Goal: Task Accomplishment & Management: Use online tool/utility

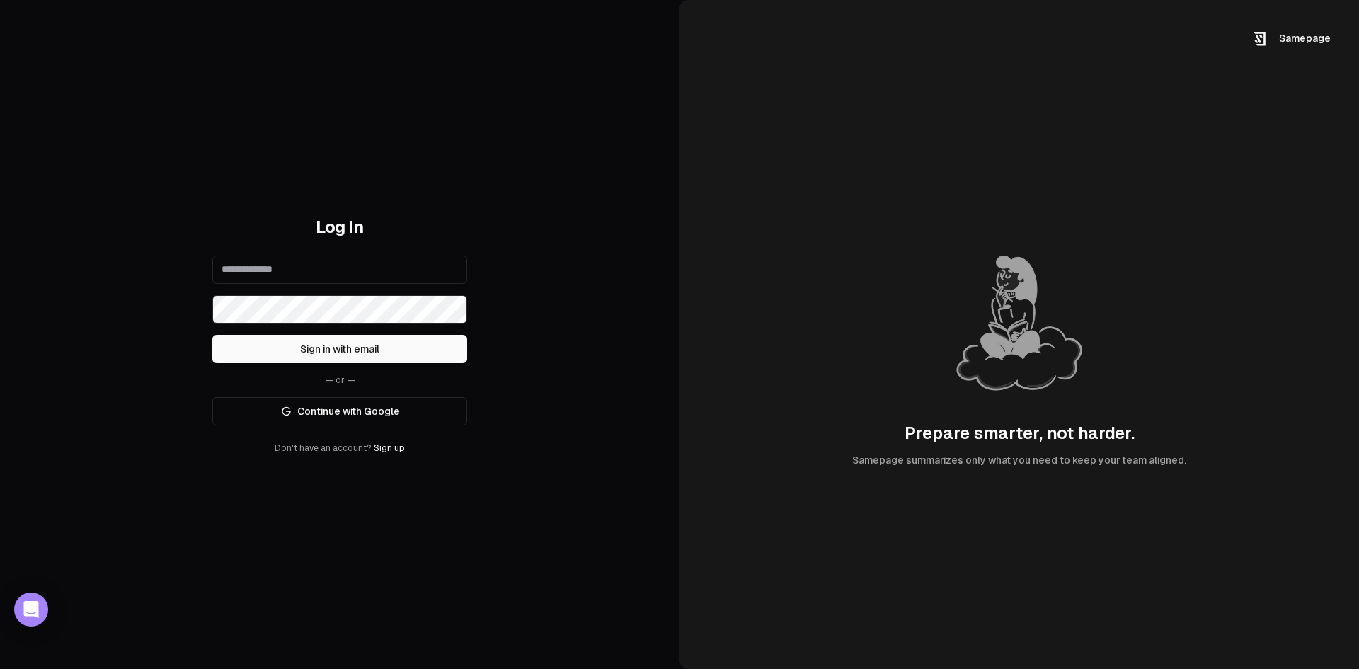
click at [382, 268] on input "email" at bounding box center [339, 270] width 255 height 28
type input "**********"
click at [212, 335] on button "Sign in with email" at bounding box center [339, 349] width 255 height 28
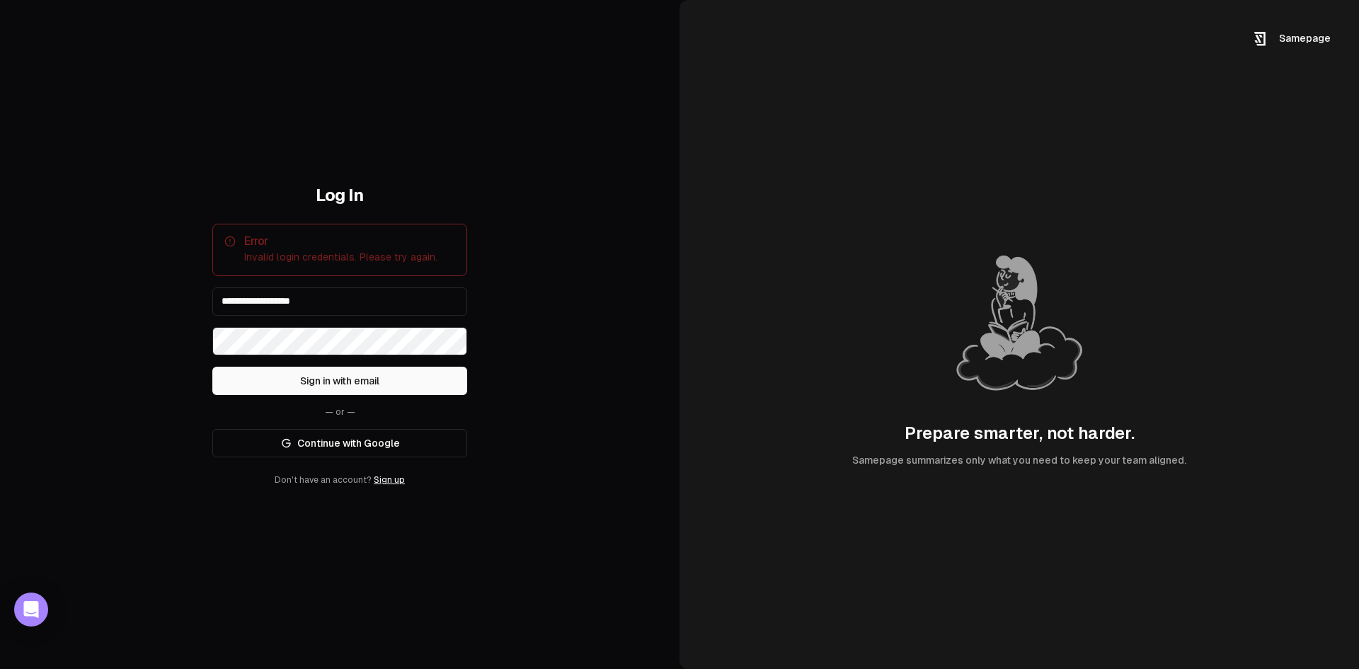
drag, startPoint x: 355, startPoint y: 425, endPoint x: 357, endPoint y: 432, distance: 7.2
click at [357, 429] on div "**********" at bounding box center [339, 335] width 255 height 302
click at [355, 445] on link "Continue with Google" at bounding box center [339, 443] width 255 height 28
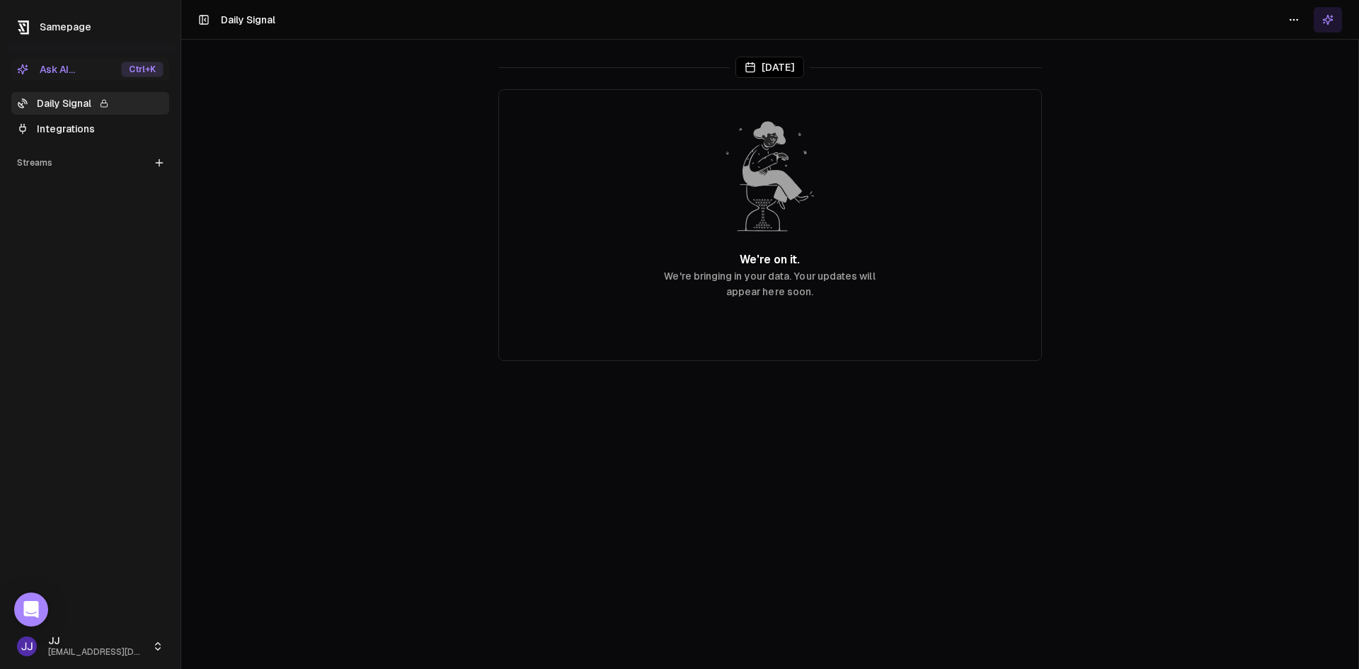
click at [69, 22] on span "Samepage" at bounding box center [66, 26] width 52 height 11
click at [46, 124] on link "Integrations" at bounding box center [90, 129] width 158 height 23
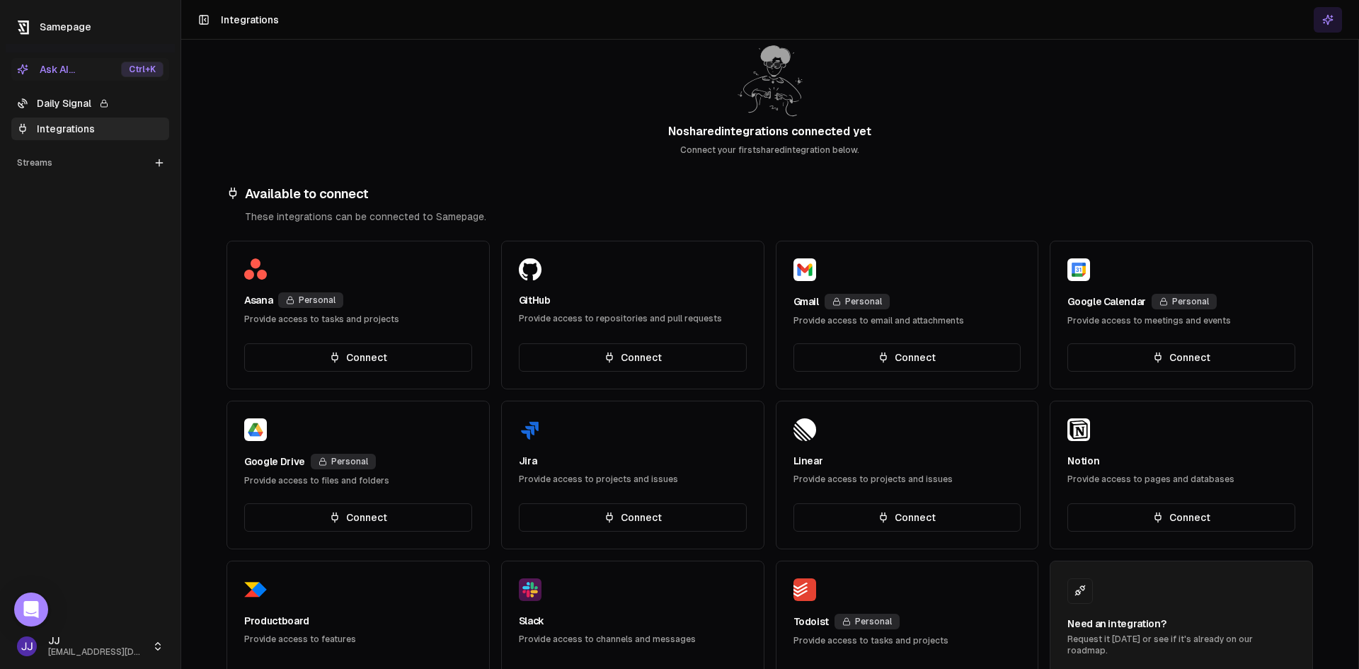
scroll to position [335, 0]
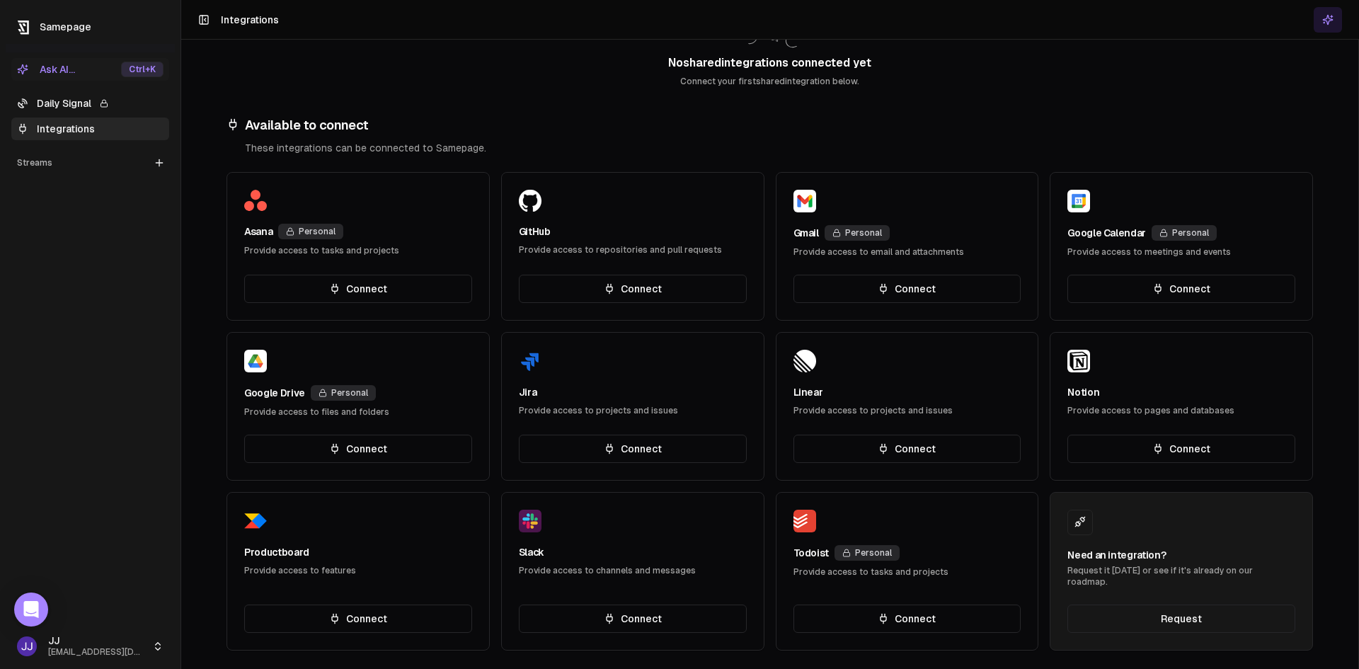
click at [1171, 230] on div "Personal" at bounding box center [1184, 233] width 65 height 16
click at [1171, 292] on button "Connect" at bounding box center [1181, 289] width 228 height 28
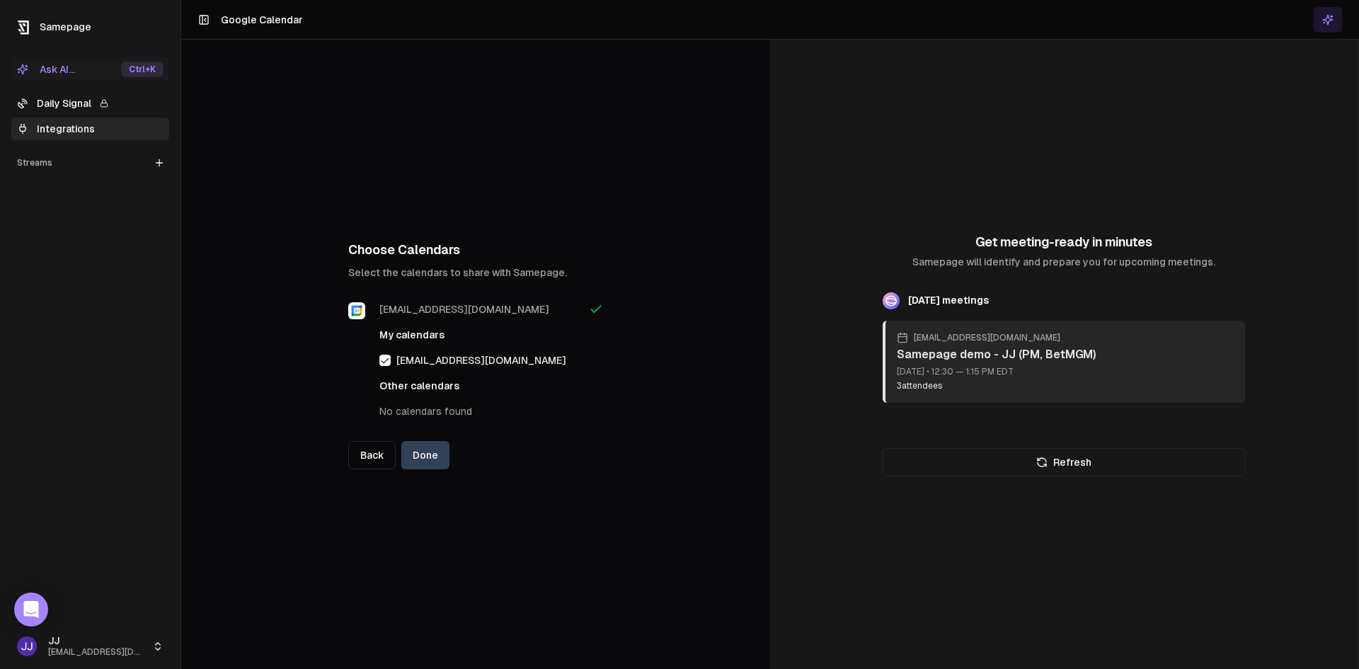
click at [432, 461] on button "Done" at bounding box center [425, 455] width 48 height 28
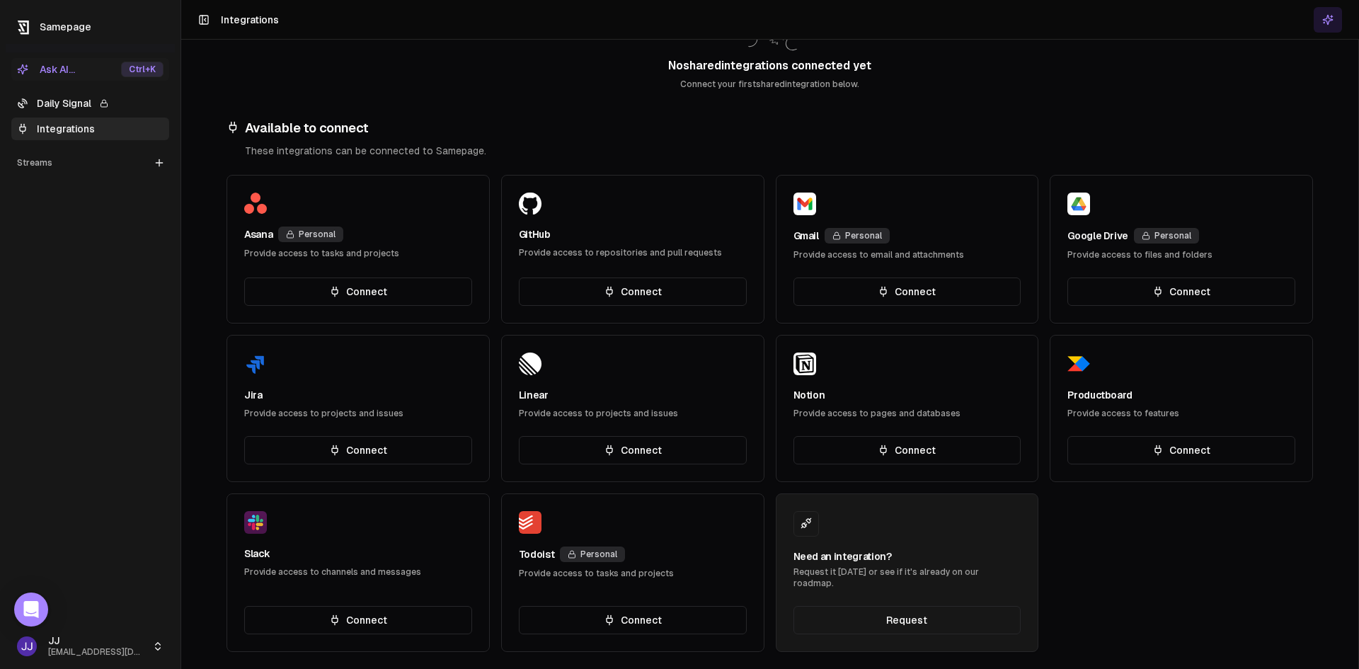
scroll to position [299, 0]
click at [642, 445] on button "Connect" at bounding box center [633, 449] width 228 height 28
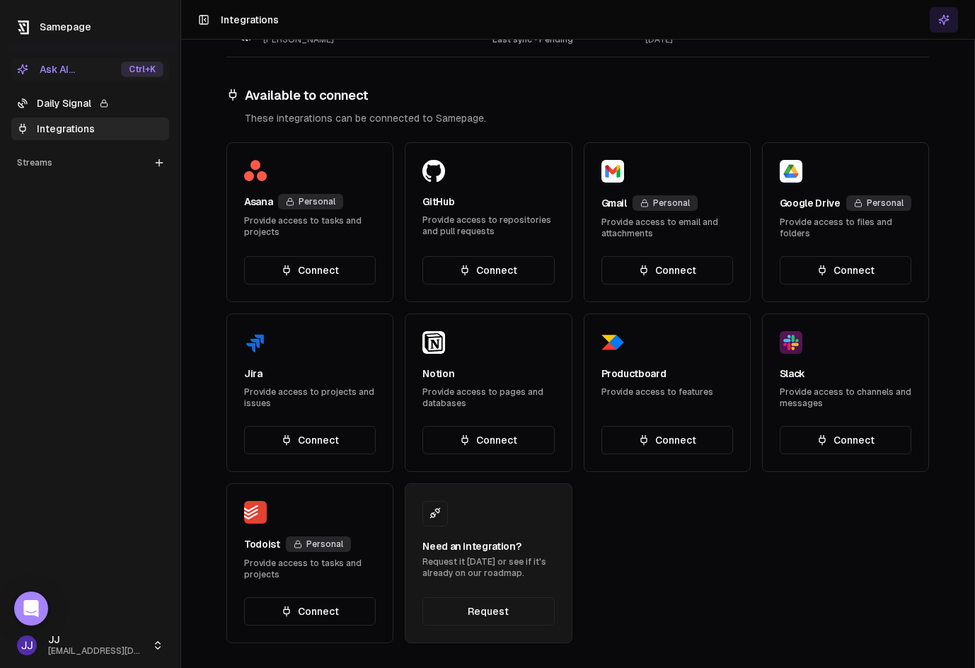
scroll to position [299, 0]
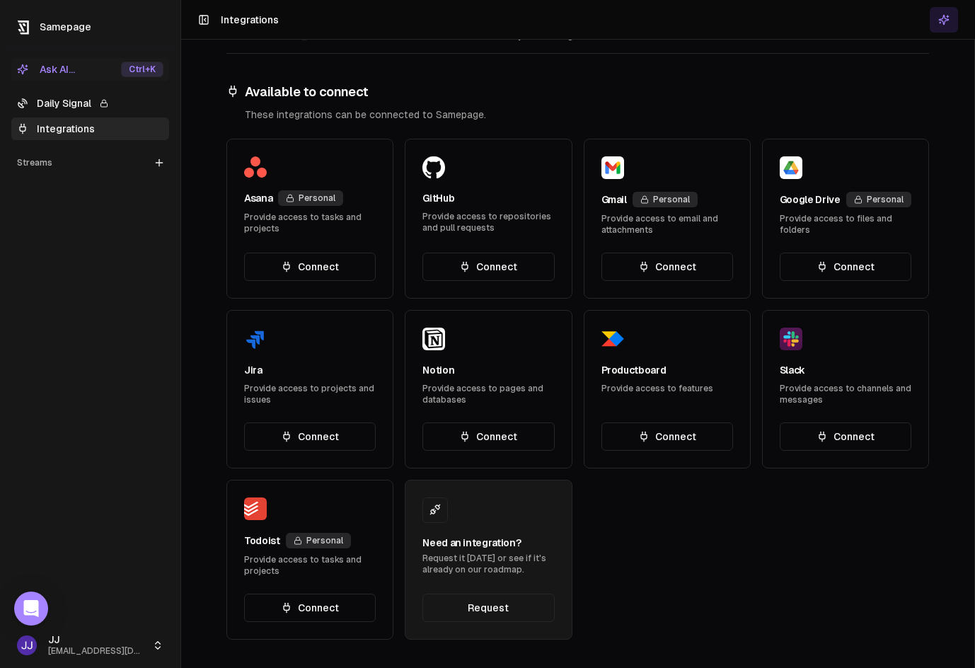
click at [836, 433] on button "Connect" at bounding box center [846, 437] width 132 height 28
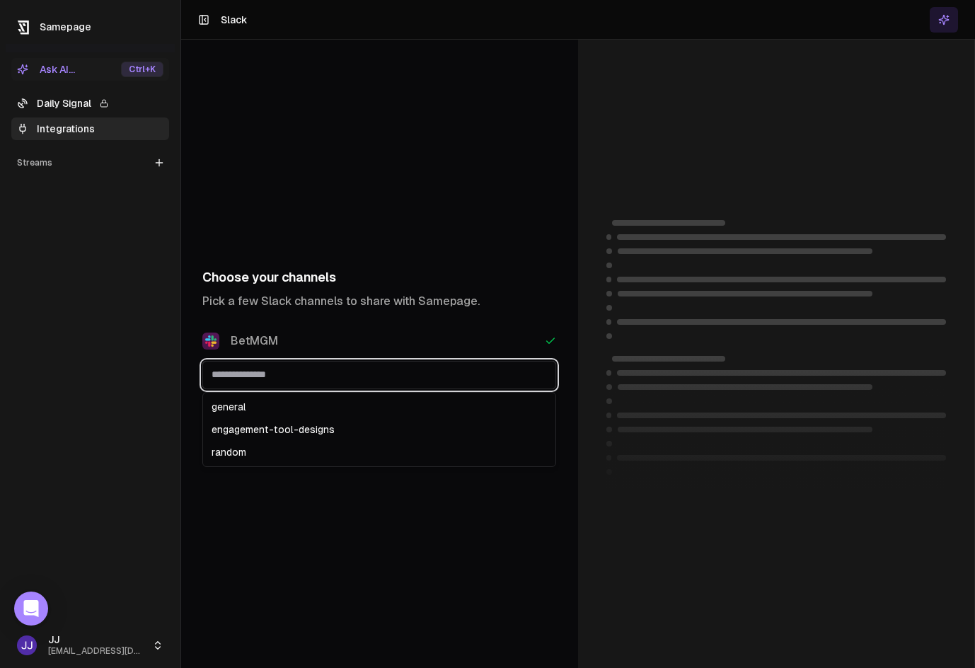
click at [300, 377] on input "text" at bounding box center [379, 374] width 353 height 25
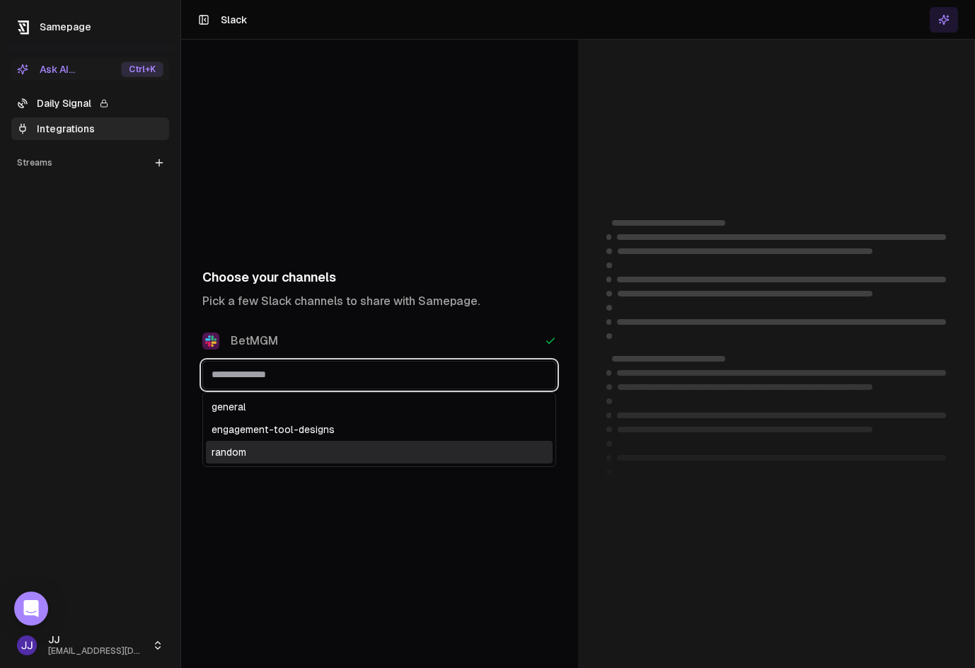
click at [308, 447] on div "random" at bounding box center [379, 452] width 347 height 23
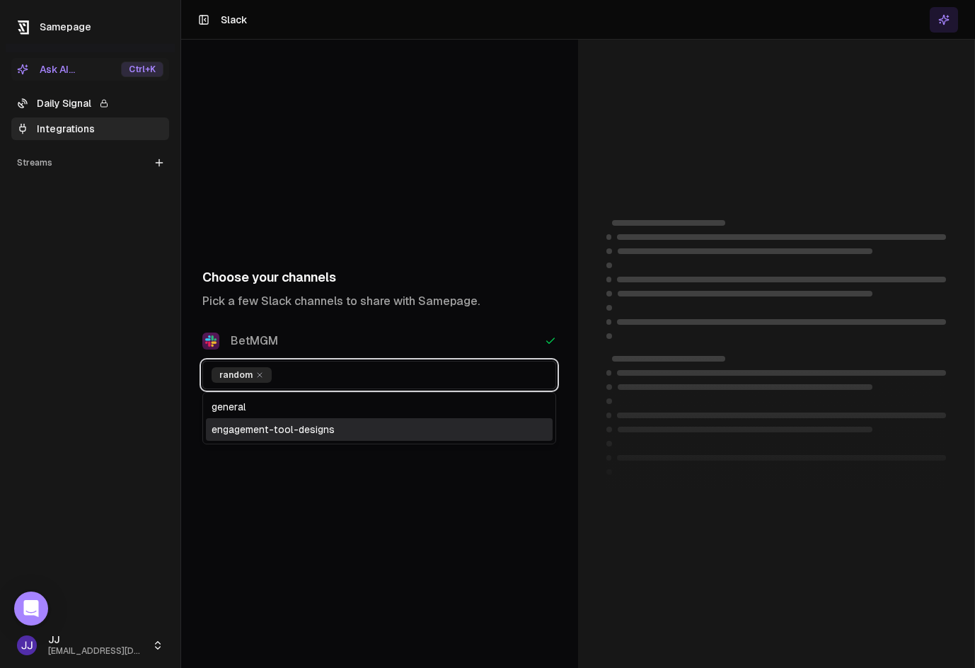
drag, startPoint x: 304, startPoint y: 428, endPoint x: 297, endPoint y: 426, distance: 7.9
click at [304, 429] on div "engagement-tool-designs" at bounding box center [379, 429] width 347 height 23
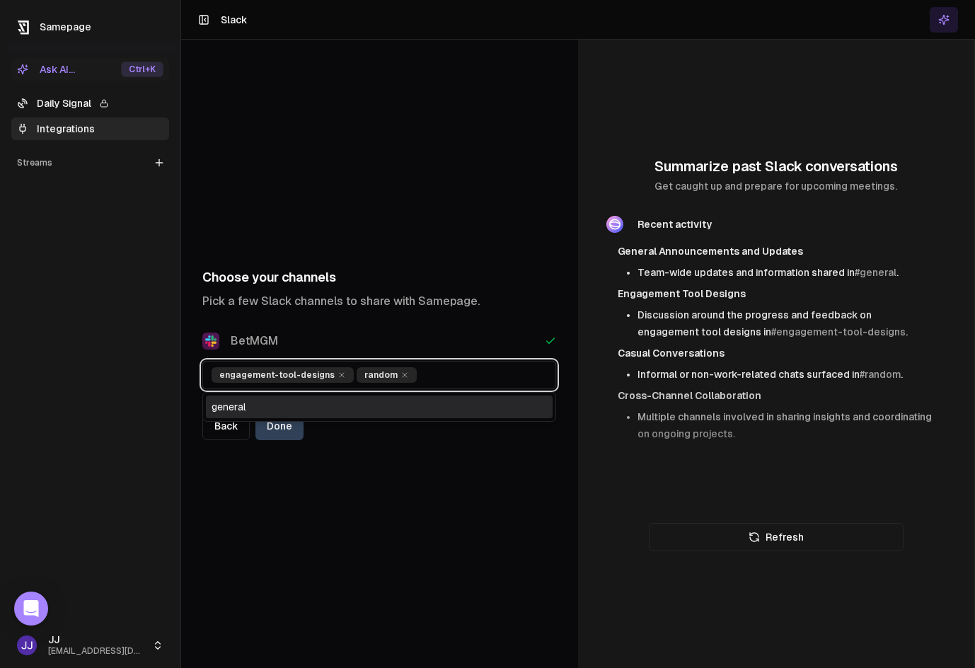
click at [316, 407] on div "general" at bounding box center [379, 407] width 347 height 23
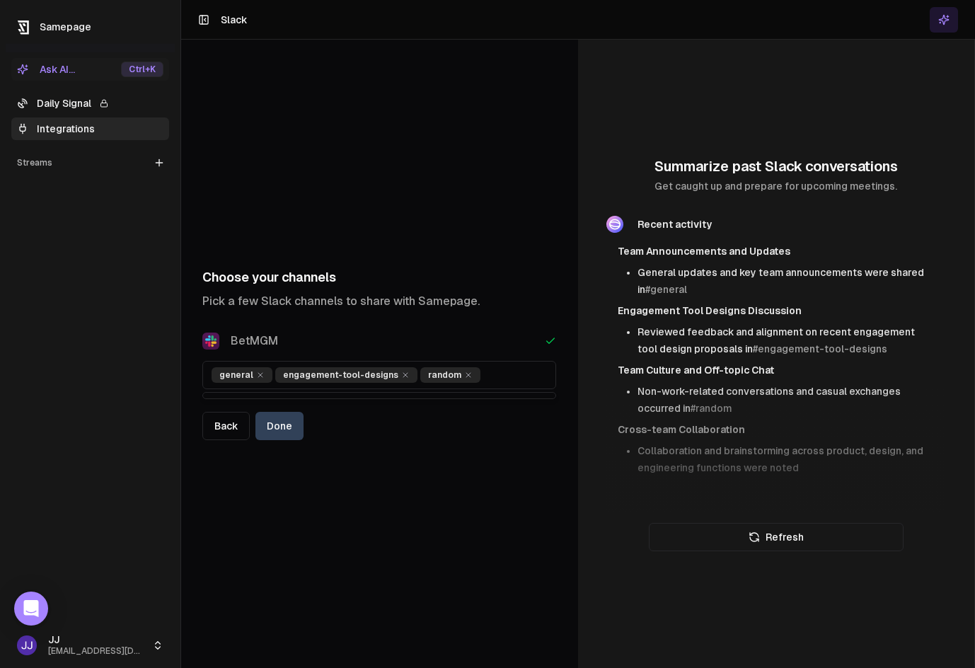
click at [289, 423] on button "Done" at bounding box center [280, 426] width 48 height 28
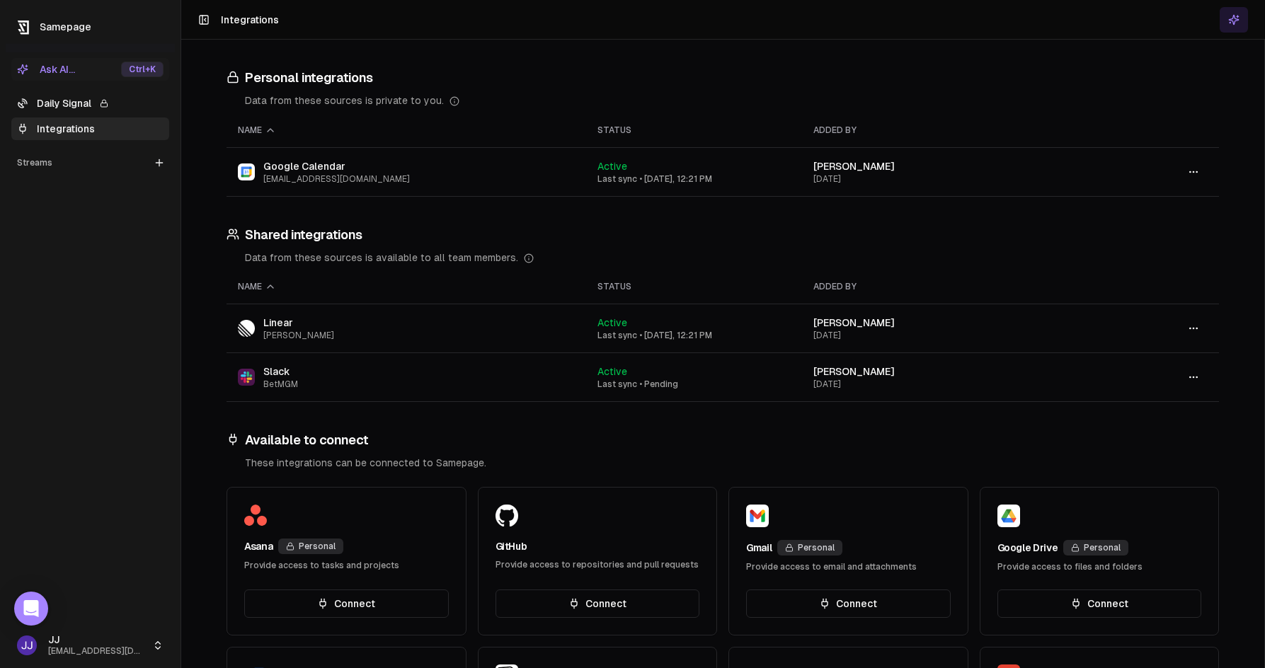
click at [107, 326] on div "Ask AI... Ctrl +K Daily Signal Integrations Streams Create Stream" at bounding box center [90, 337] width 169 height 571
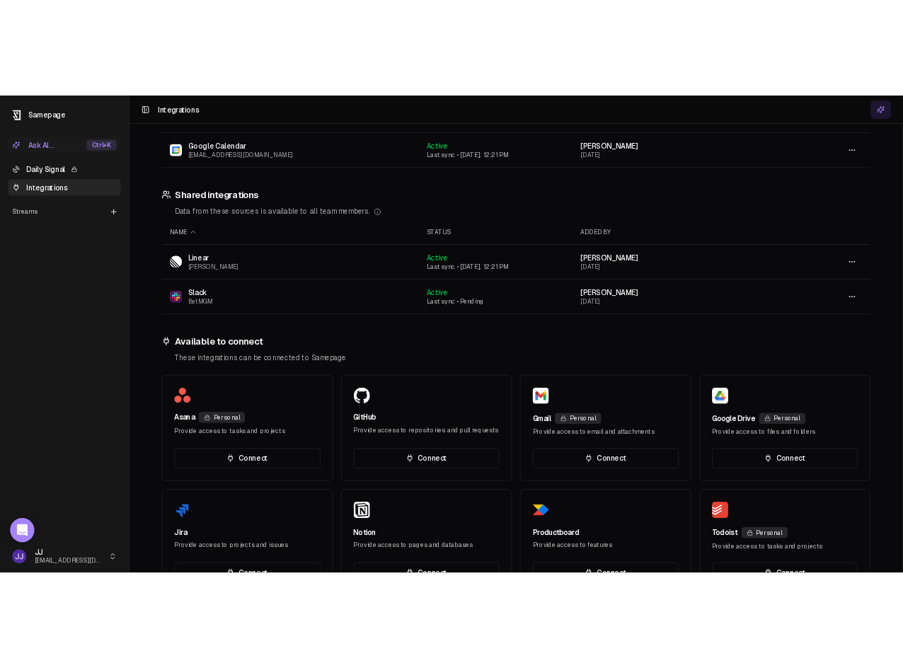
scroll to position [71, 0]
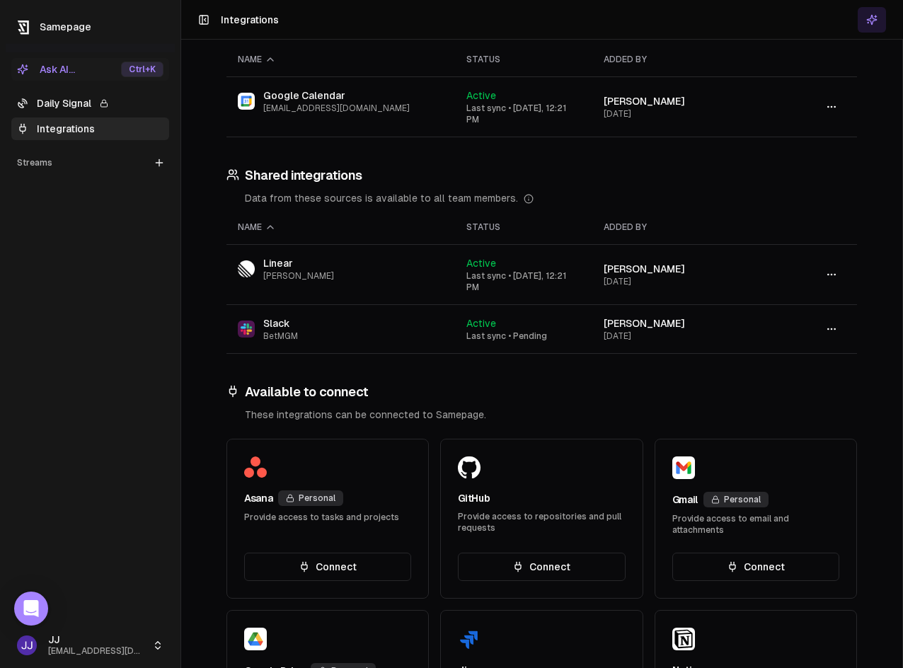
click at [56, 319] on div "Ask AI... Ctrl +K Daily Signal Integrations Streams Create Stream" at bounding box center [90, 337] width 169 height 571
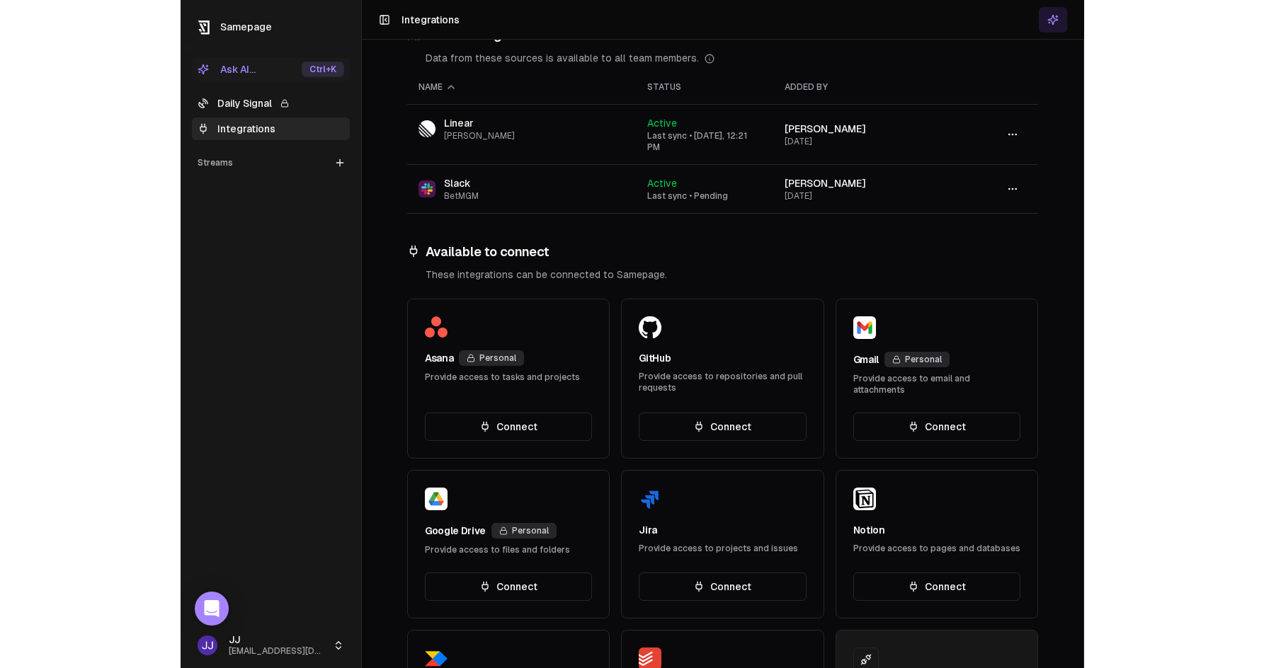
scroll to position [212, 0]
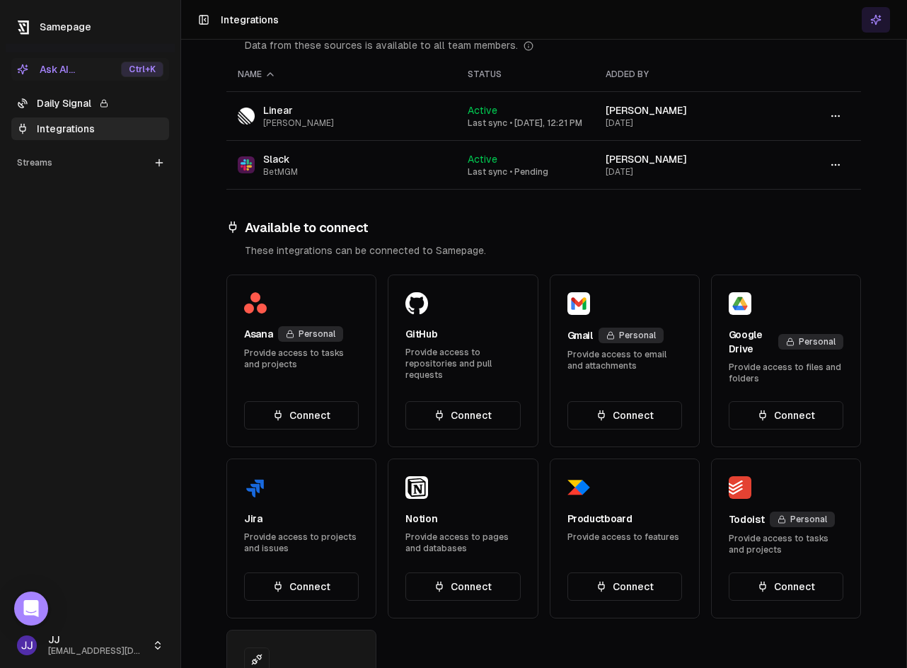
click at [100, 441] on div "Ask AI... Ctrl +K Daily Signal Integrations Streams Create Stream" at bounding box center [90, 337] width 169 height 571
click at [907, 268] on html "Samepage Ask AI... Ctrl +K Daily Signal Integrations Streams Create Stream JJ […" at bounding box center [453, 334] width 907 height 668
drag, startPoint x: 906, startPoint y: 289, endPoint x: 940, endPoint y: 278, distance: 35.6
click at [907, 278] on html "Samepage Ask AI... Ctrl +K Daily Signal Integrations Streams Create Stream JJ […" at bounding box center [453, 334] width 907 height 668
click at [137, 433] on div "Ask AI... Ctrl +K Daily Signal Integrations Streams Create Stream" at bounding box center [90, 337] width 169 height 571
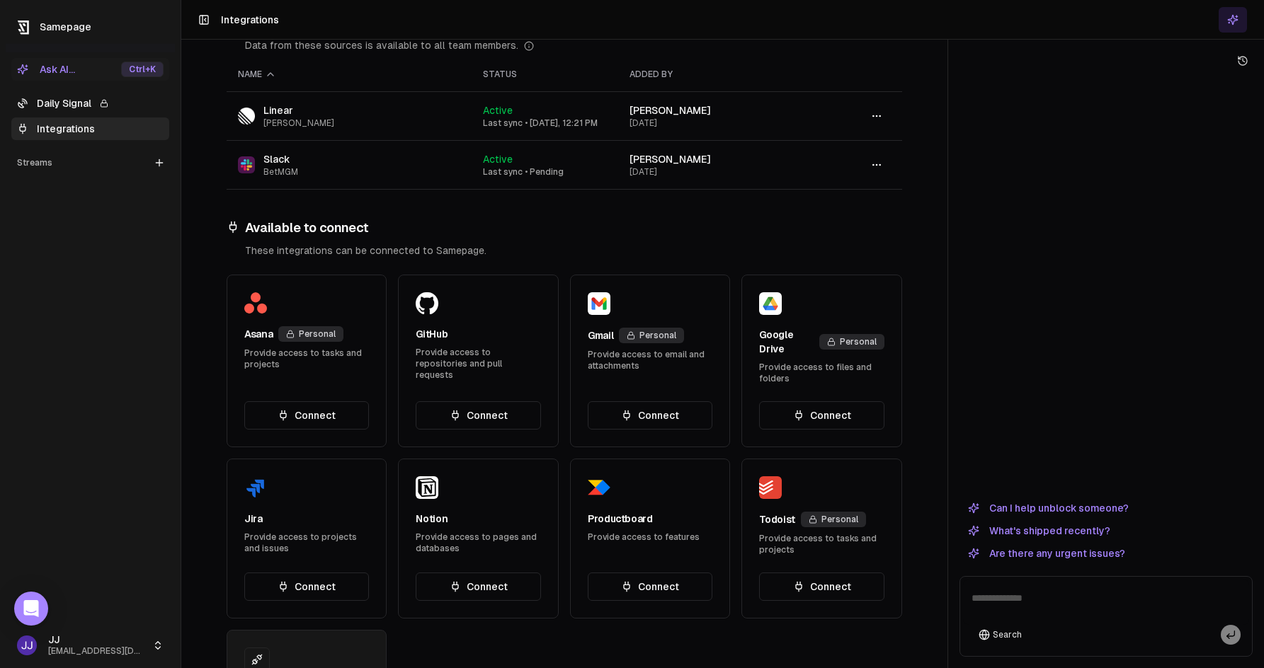
click at [942, 337] on div "Personal integrations Data from these sources is private to you. Name Status Ad…" at bounding box center [722, 334] width 1082 height 668
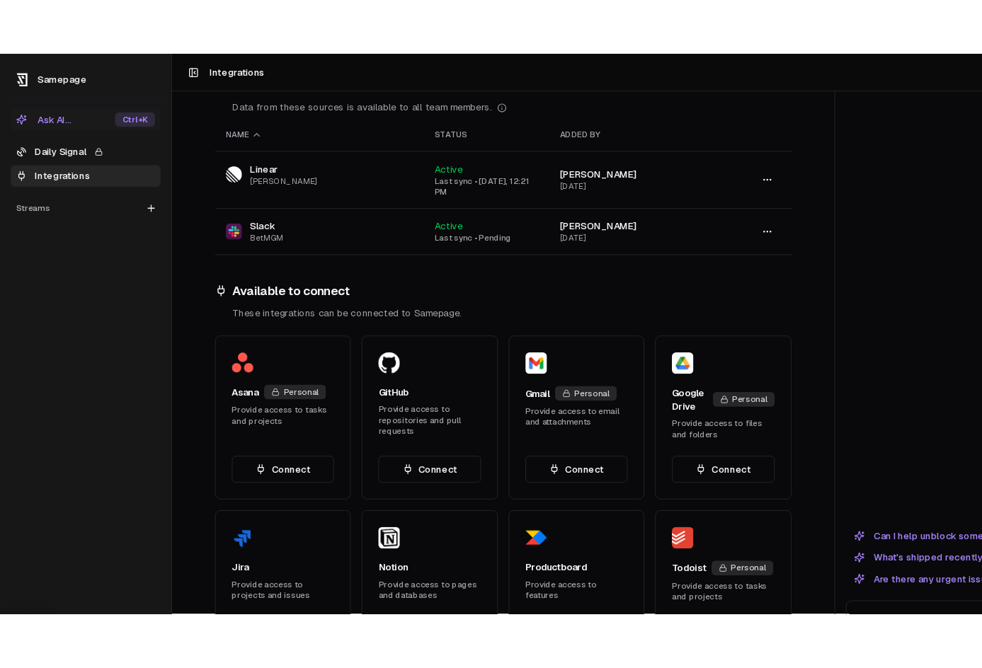
scroll to position [224, 0]
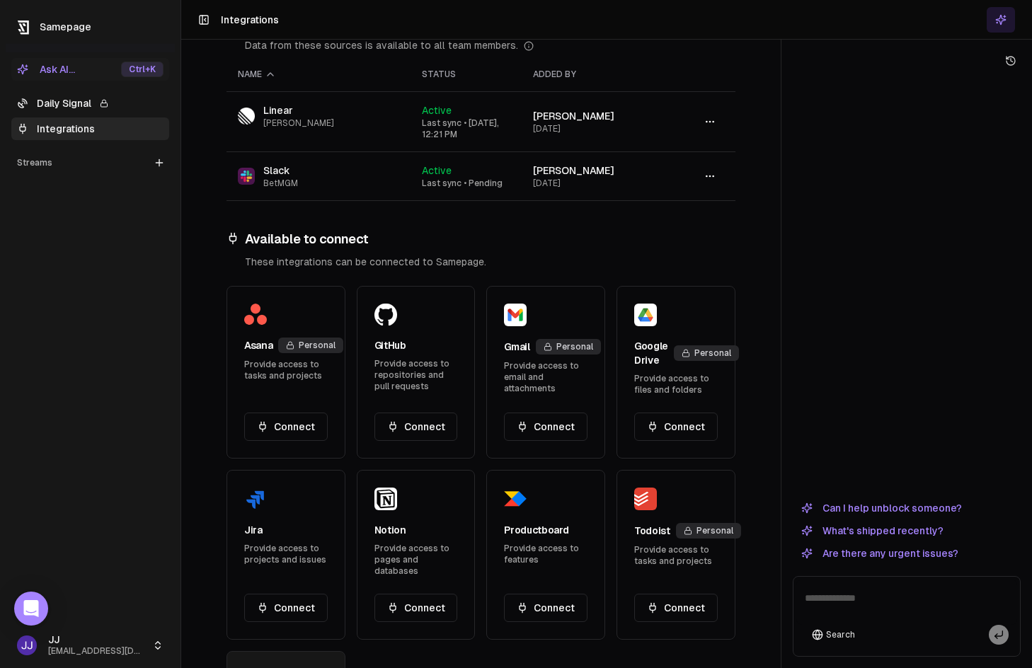
click at [119, 297] on div "Ask AI... Ctrl +K Daily Signal Integrations Streams Create Stream" at bounding box center [90, 337] width 169 height 571
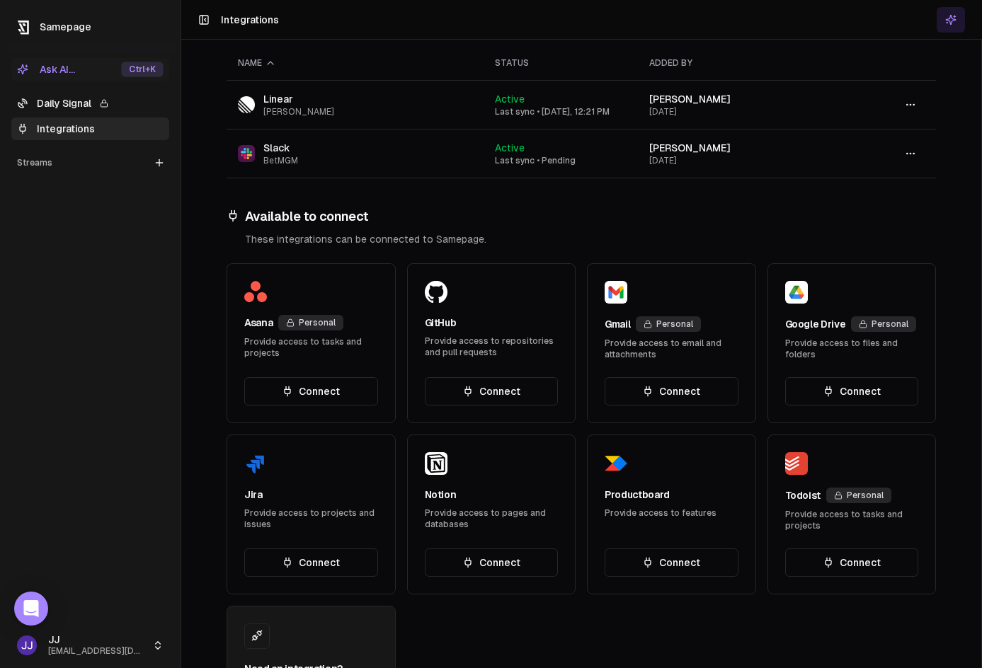
scroll to position [212, 0]
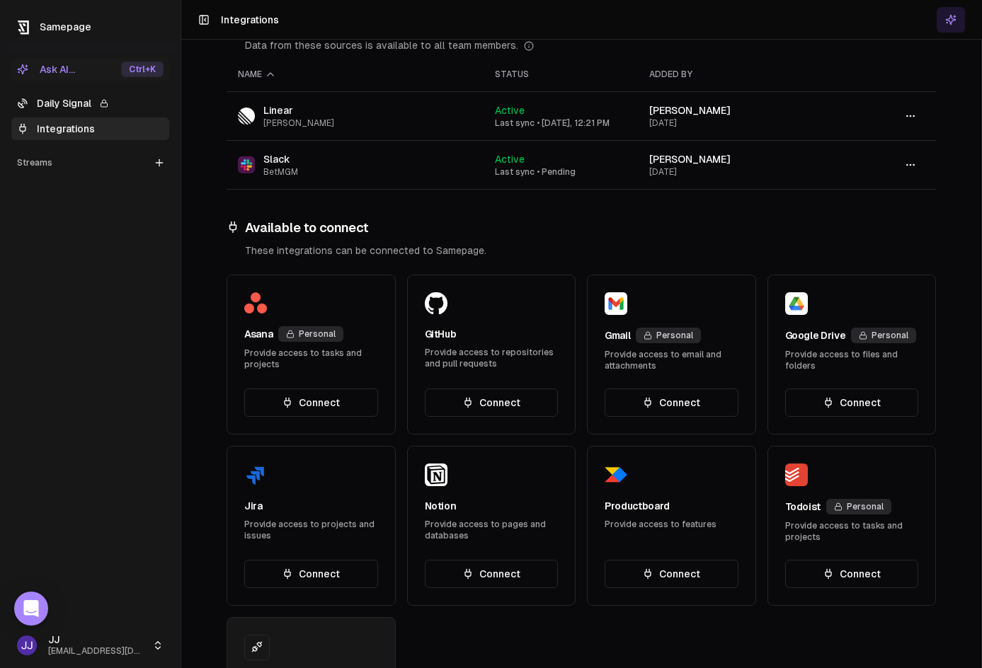
click at [903, 253] on div "Personal integrations Data from these sources is private to you. Name Status Ad…" at bounding box center [581, 334] width 801 height 668
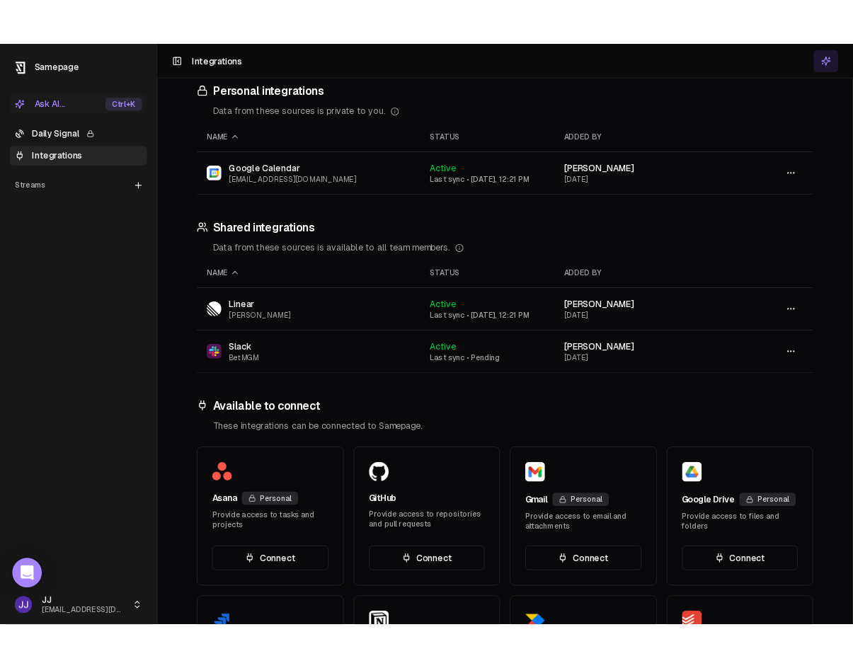
scroll to position [0, 0]
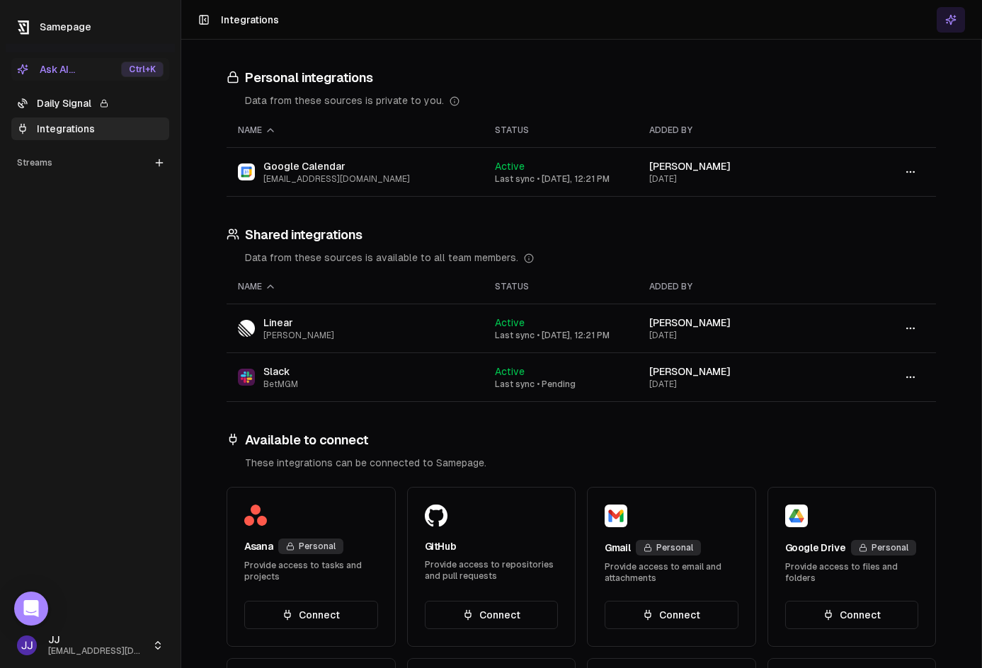
click at [147, 323] on div "Ask AI... Ctrl +K Daily Signal Integrations Streams Create Stream" at bounding box center [90, 337] width 169 height 571
click at [905, 380] on icon "button" at bounding box center [910, 377] width 11 height 11
click at [74, 110] on link "Daily Signal" at bounding box center [90, 103] width 158 height 23
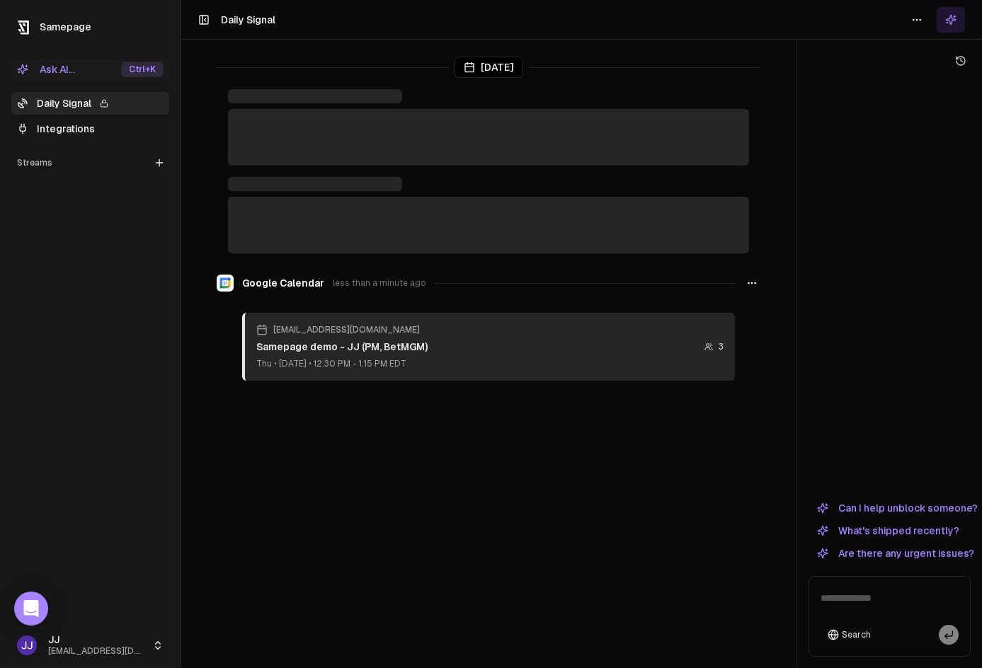
click at [506, 283] on div at bounding box center [585, 283] width 300 height 1
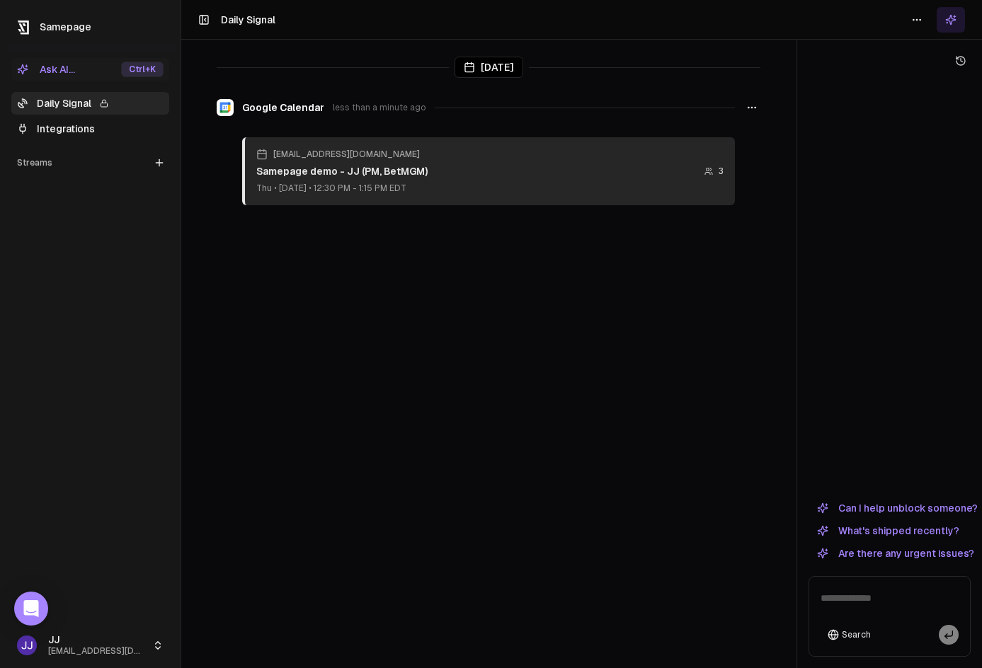
click at [134, 417] on div "Ask AI... Ctrl +K Daily Signal Integrations Streams Create Stream" at bounding box center [90, 337] width 169 height 571
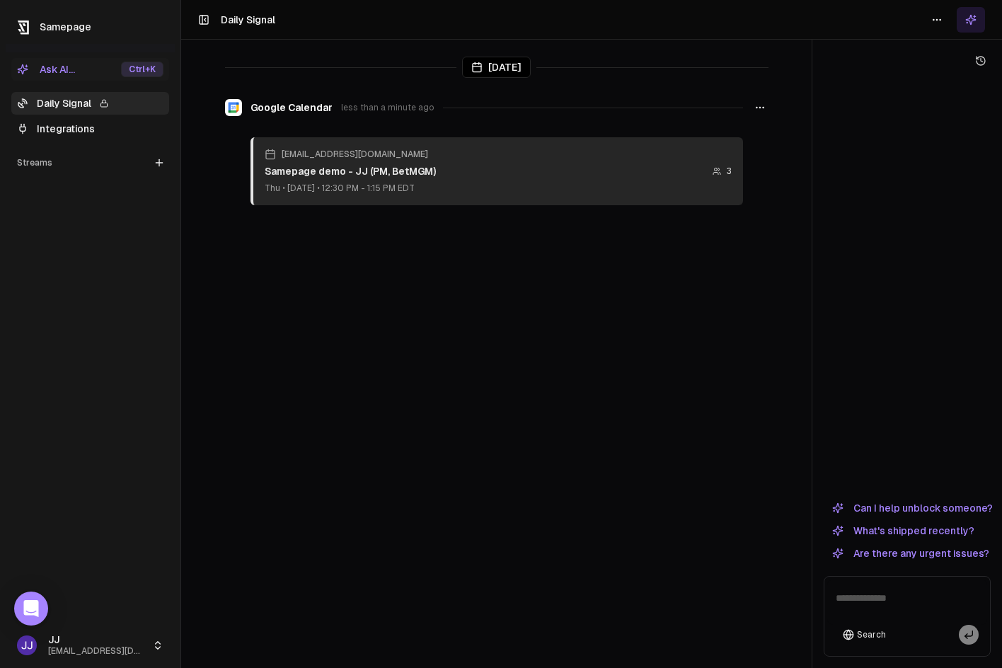
click at [884, 610] on textarea at bounding box center [907, 602] width 160 height 45
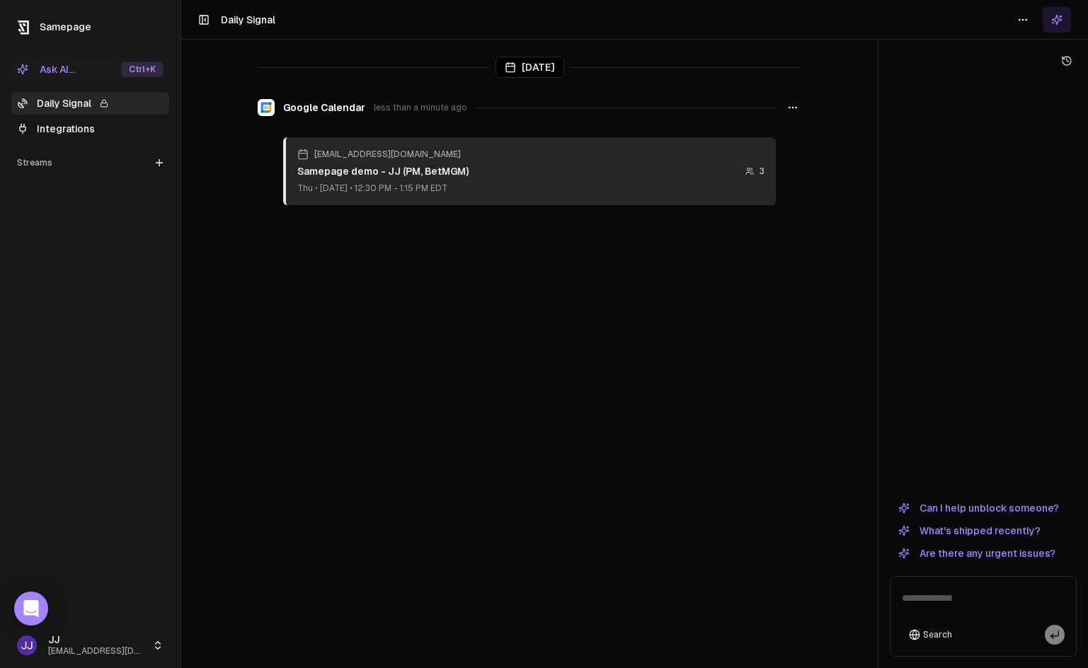
click at [525, 64] on div "[DATE]" at bounding box center [529, 67] width 69 height 21
click at [79, 132] on link "Integrations" at bounding box center [90, 129] width 158 height 23
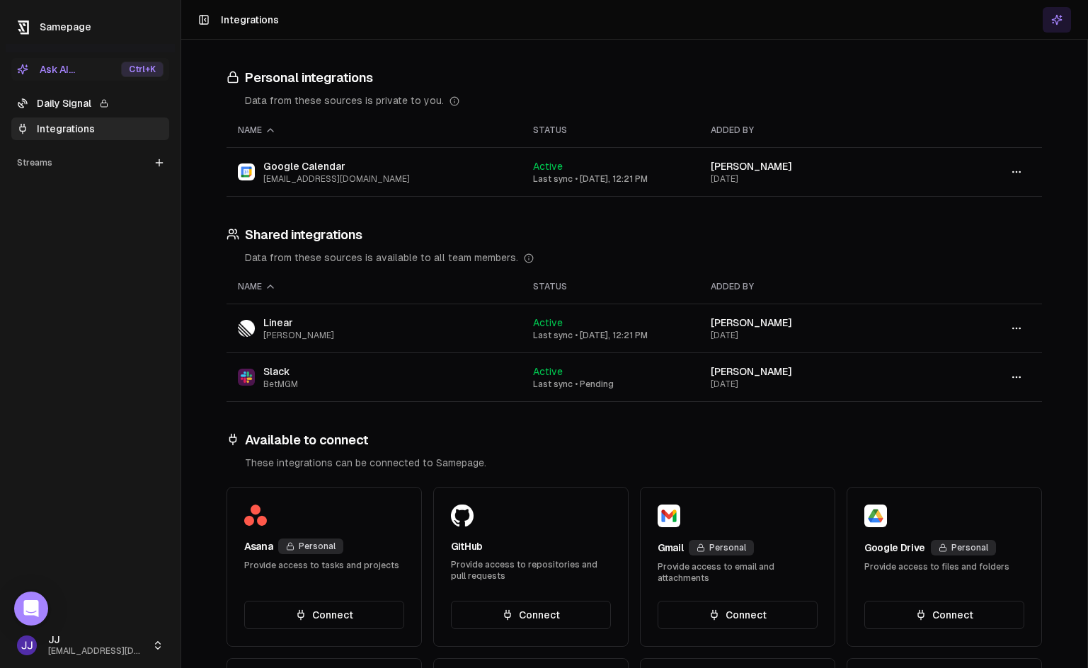
click at [80, 106] on link "Daily Signal" at bounding box center [90, 103] width 158 height 23
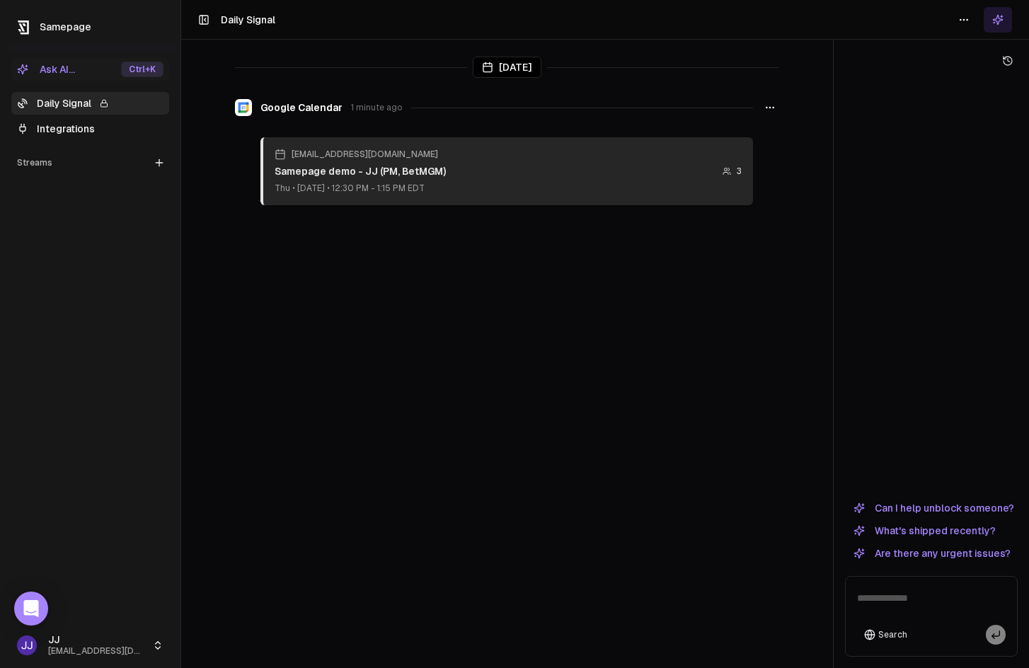
click at [125, 194] on div "Ask AI... Ctrl +K Daily Signal Integrations Streams Create Stream" at bounding box center [90, 337] width 169 height 571
click at [156, 163] on icon at bounding box center [159, 163] width 6 height 0
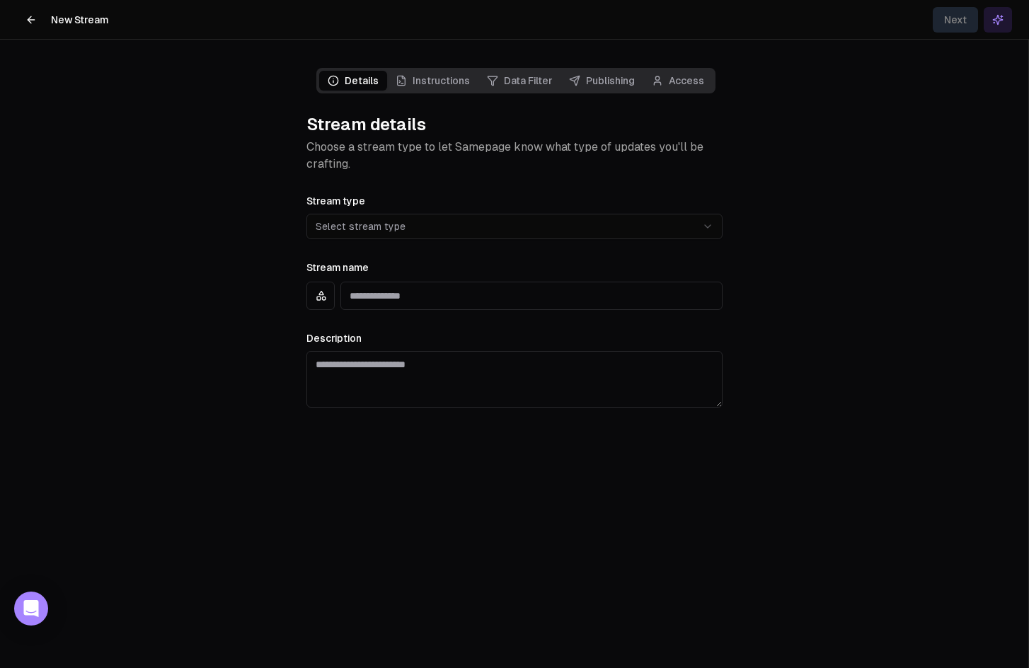
click at [430, 81] on span "Instructions" at bounding box center [432, 81] width 91 height 20
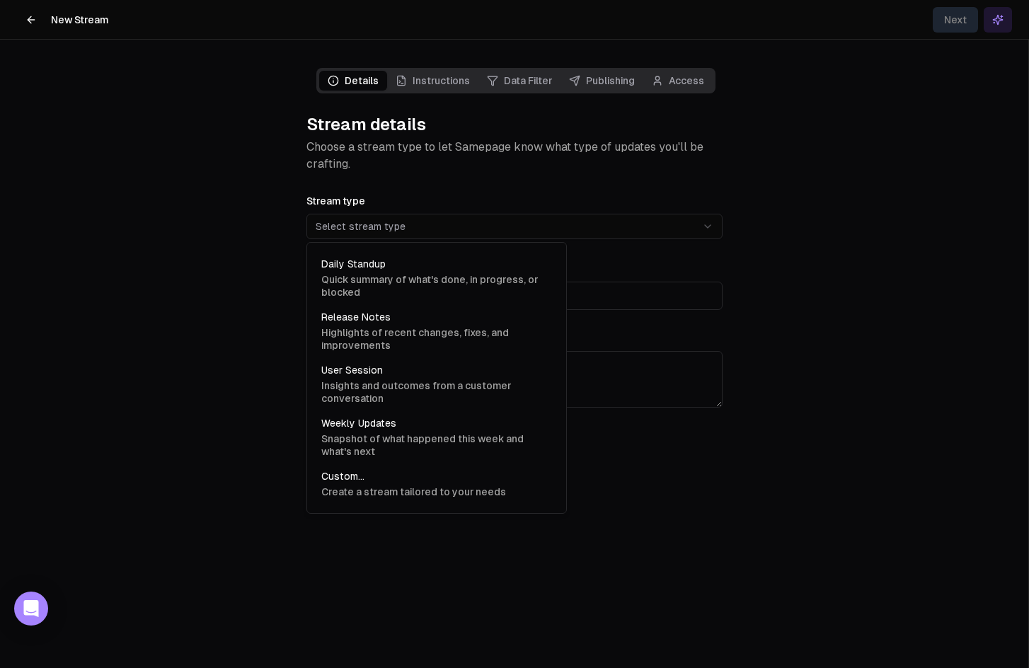
click at [413, 227] on html "**********" at bounding box center [514, 334] width 1029 height 668
select select "**********"
type input "**********"
type textarea "**********"
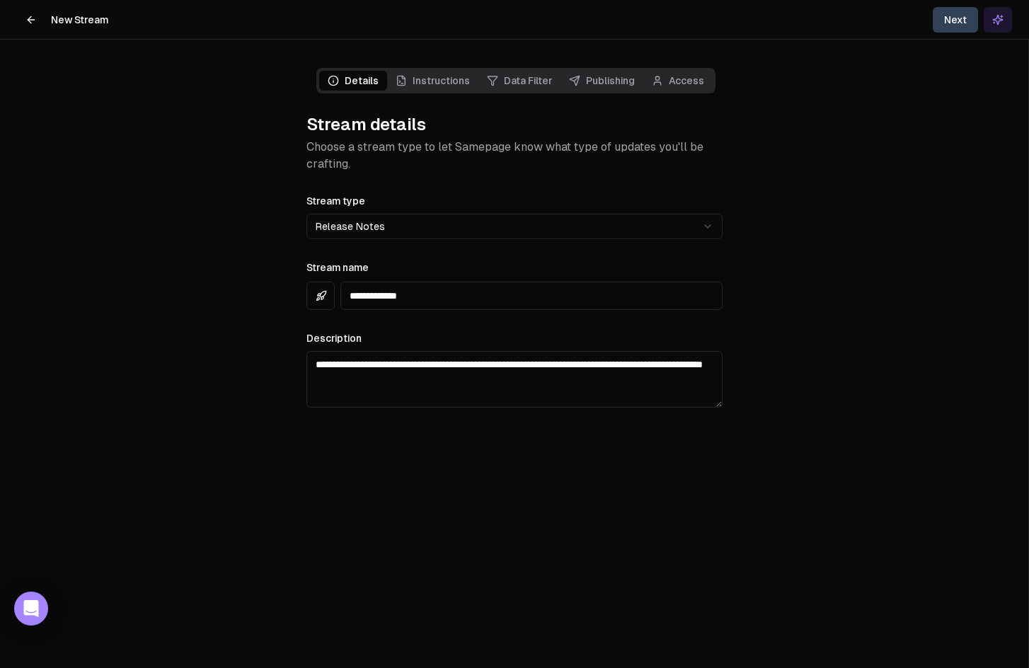
click at [128, 289] on main "**********" at bounding box center [514, 334] width 1029 height 668
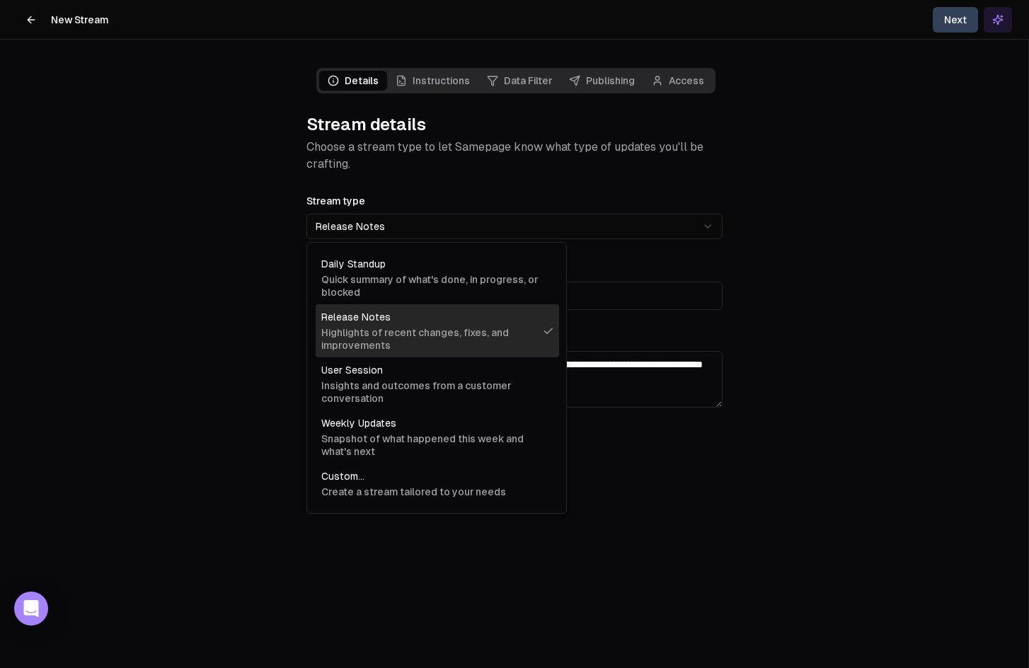
click at [408, 227] on html "**********" at bounding box center [514, 334] width 1029 height 668
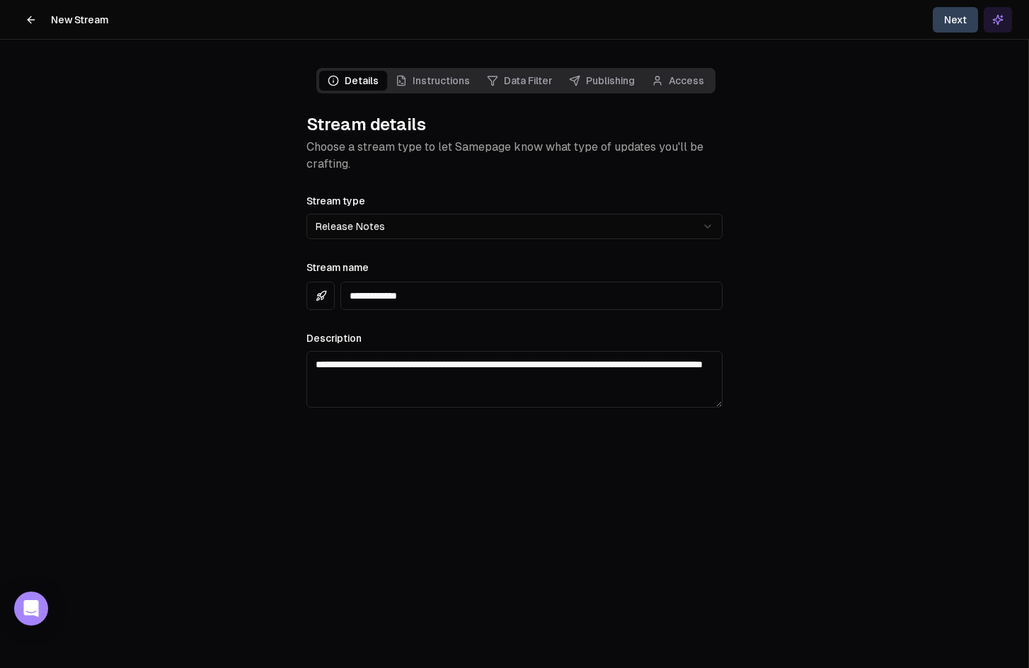
click at [430, 192] on html "**********" at bounding box center [514, 334] width 1029 height 668
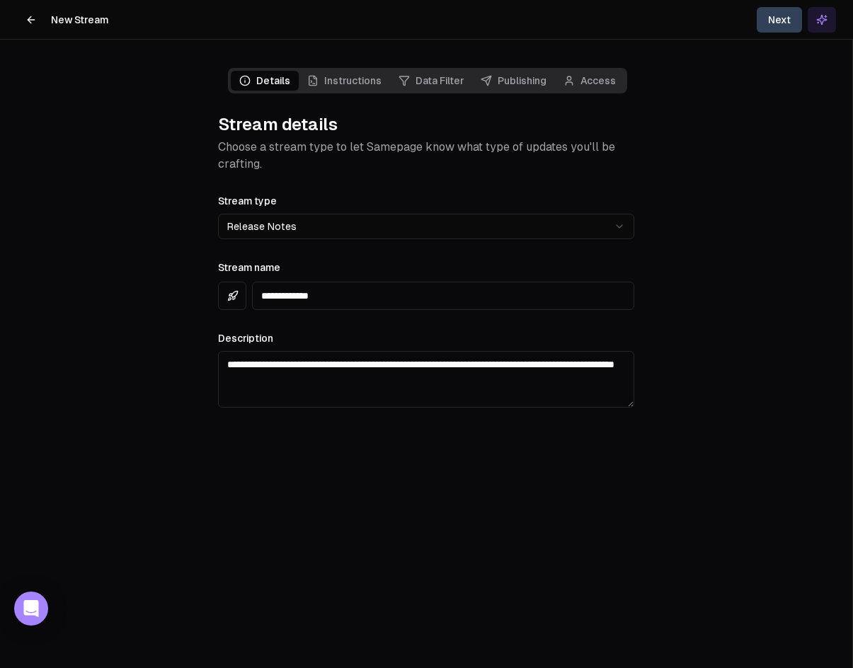
click at [139, 367] on main "**********" at bounding box center [426, 334] width 852 height 668
click at [591, 86] on span "Access" at bounding box center [589, 81] width 69 height 20
click at [33, 13] on button at bounding box center [31, 20] width 28 height 28
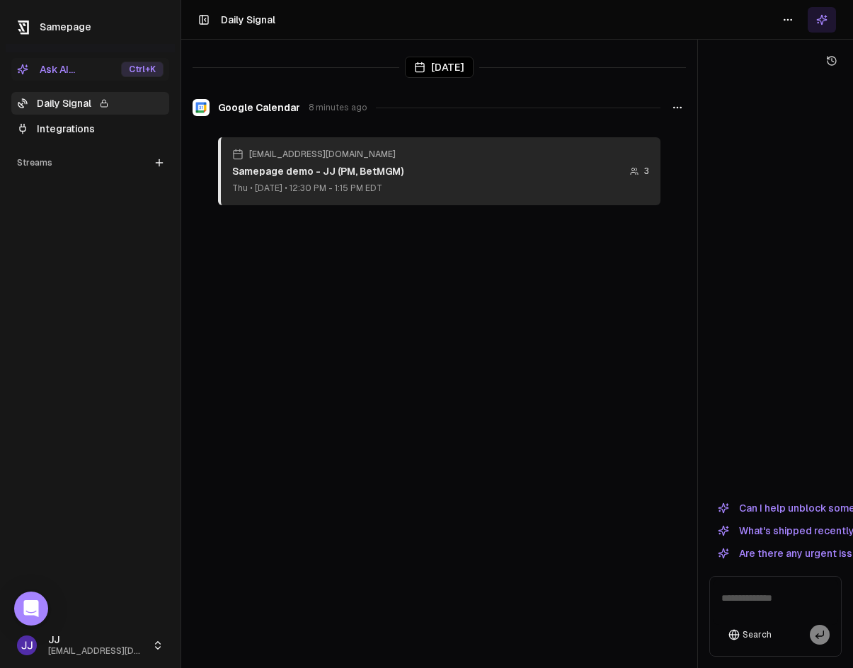
click at [47, 126] on link "Integrations" at bounding box center [90, 129] width 158 height 23
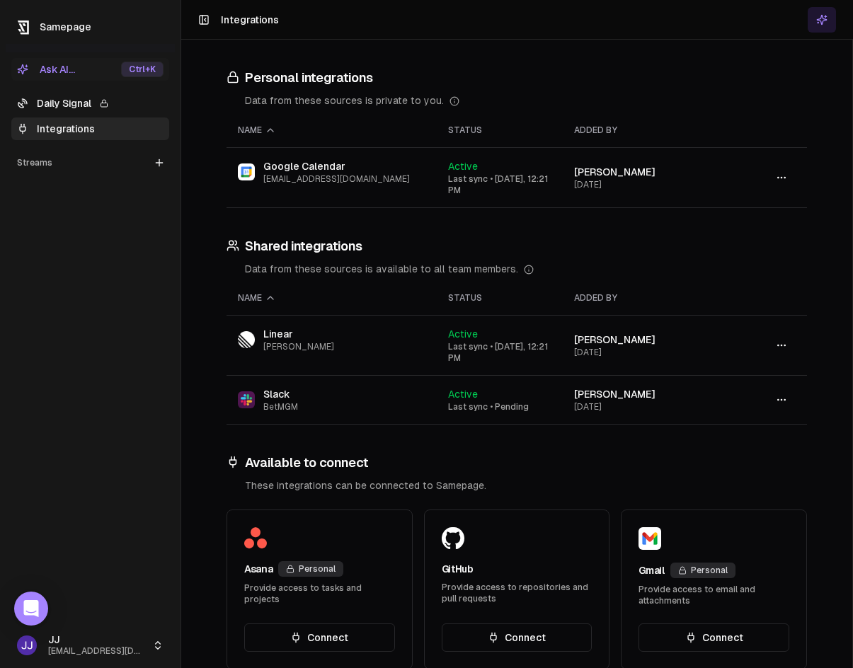
click at [156, 163] on icon at bounding box center [159, 163] width 6 height 0
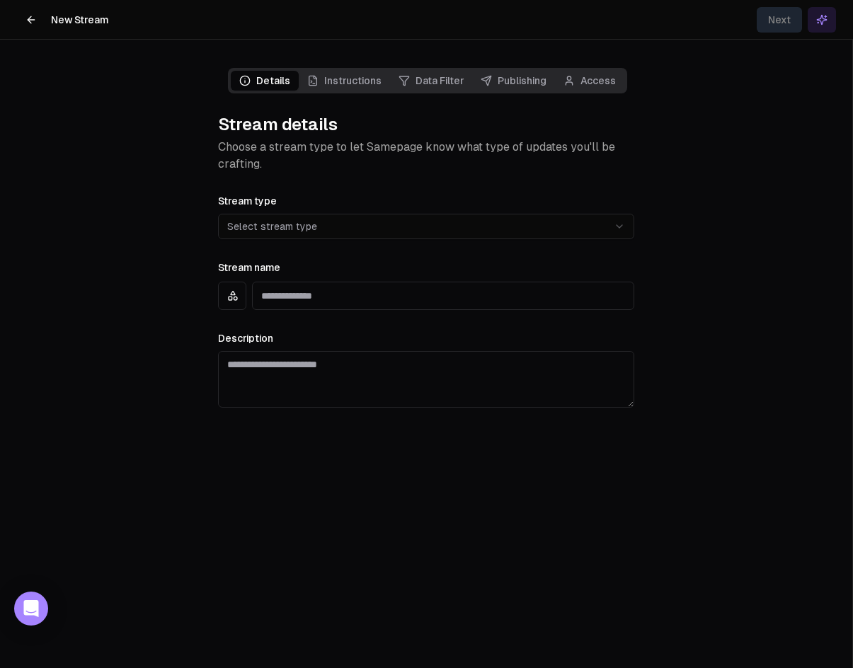
click at [348, 86] on span "Instructions" at bounding box center [344, 81] width 91 height 20
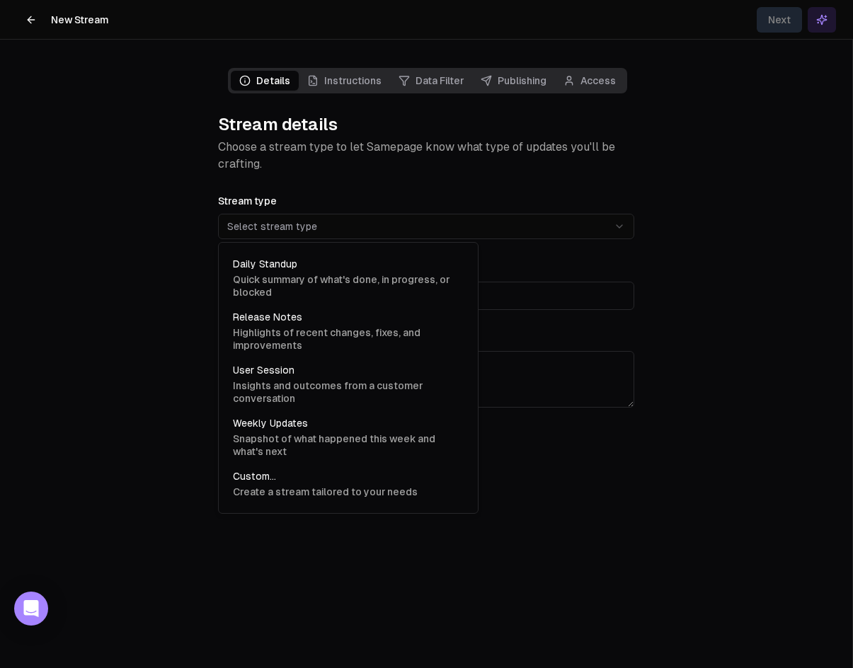
click at [311, 236] on html "**********" at bounding box center [426, 334] width 853 height 668
click at [322, 214] on html "**********" at bounding box center [426, 334] width 853 height 668
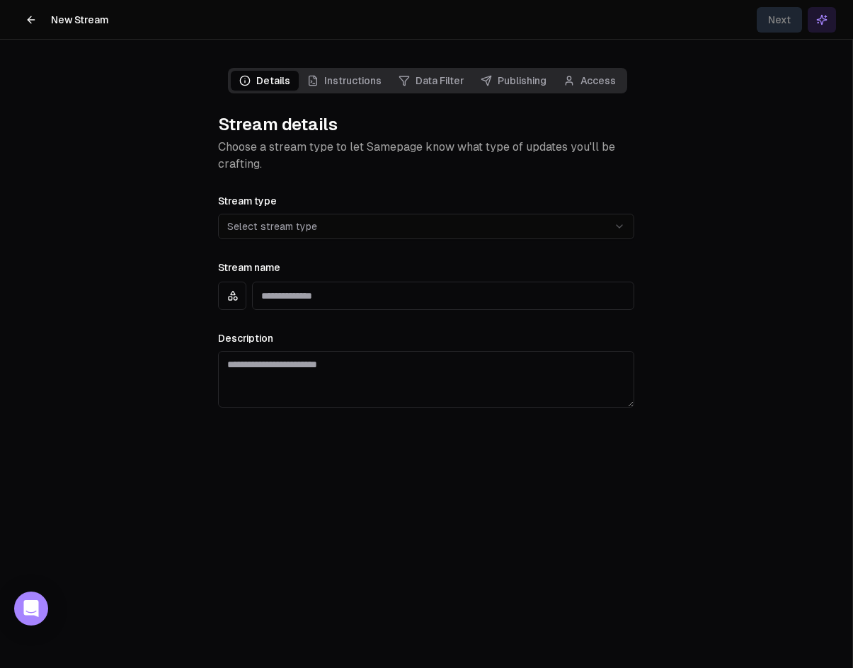
click at [349, 86] on span "Instructions" at bounding box center [344, 81] width 91 height 20
click at [440, 78] on span "Data Filter" at bounding box center [431, 81] width 82 height 20
click at [511, 86] on span "Publishing" at bounding box center [513, 81] width 83 height 20
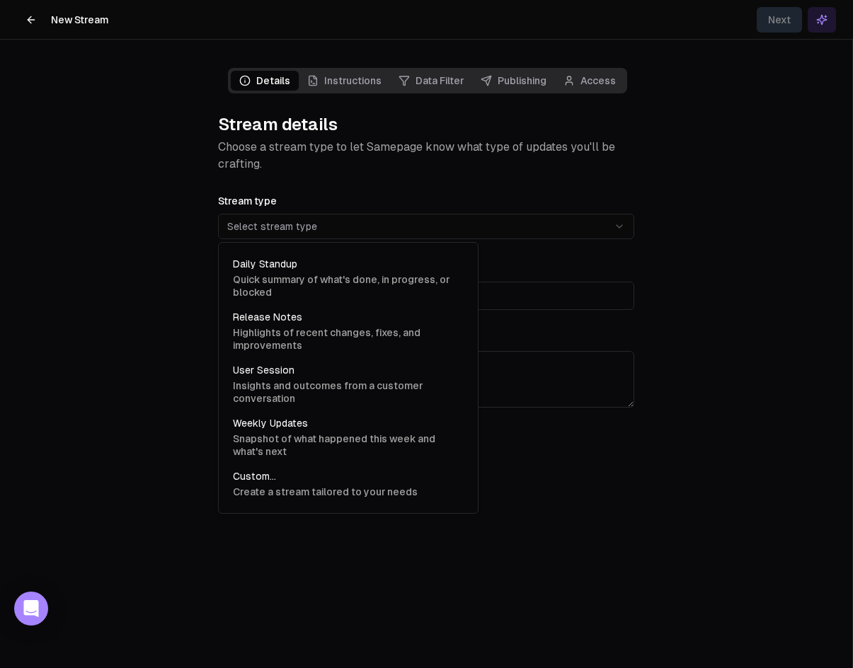
click at [362, 230] on html "**********" at bounding box center [426, 334] width 853 height 668
type input "**********"
type textarea "**********"
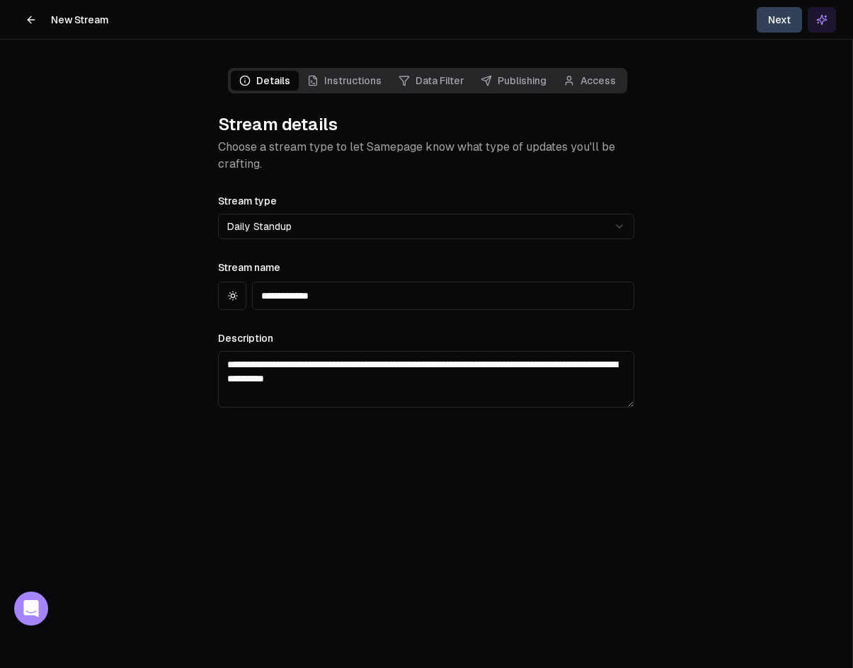
click at [497, 500] on main "**********" at bounding box center [426, 334] width 852 height 668
click at [787, 16] on button "Next" at bounding box center [779, 19] width 45 height 25
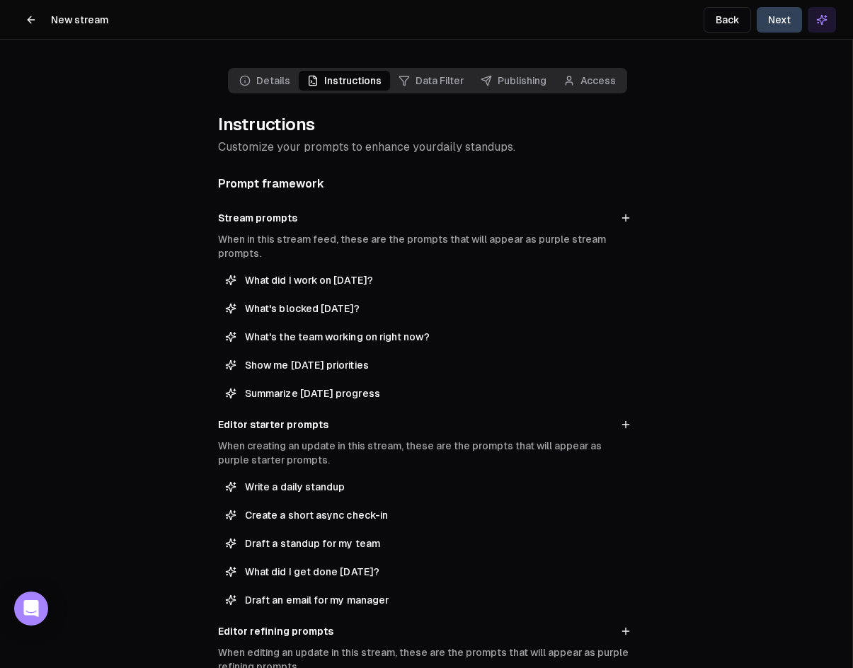
click at [362, 79] on span "Instructions" at bounding box center [344, 81] width 91 height 20
click at [432, 74] on span "Data Filter" at bounding box center [431, 81] width 82 height 20
click at [491, 76] on span "Publishing" at bounding box center [513, 81] width 83 height 20
click at [555, 79] on span "Access" at bounding box center [589, 81] width 69 height 20
click at [340, 287] on span "What did I work on [DATE]?" at bounding box center [436, 280] width 382 height 14
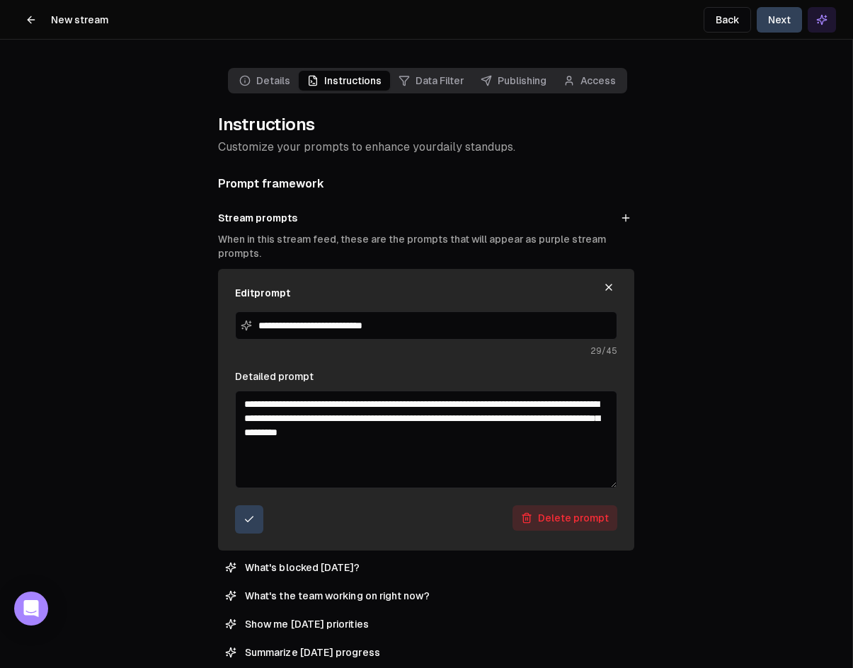
click at [421, 94] on div "**********" at bounding box center [426, 665] width 439 height 1250
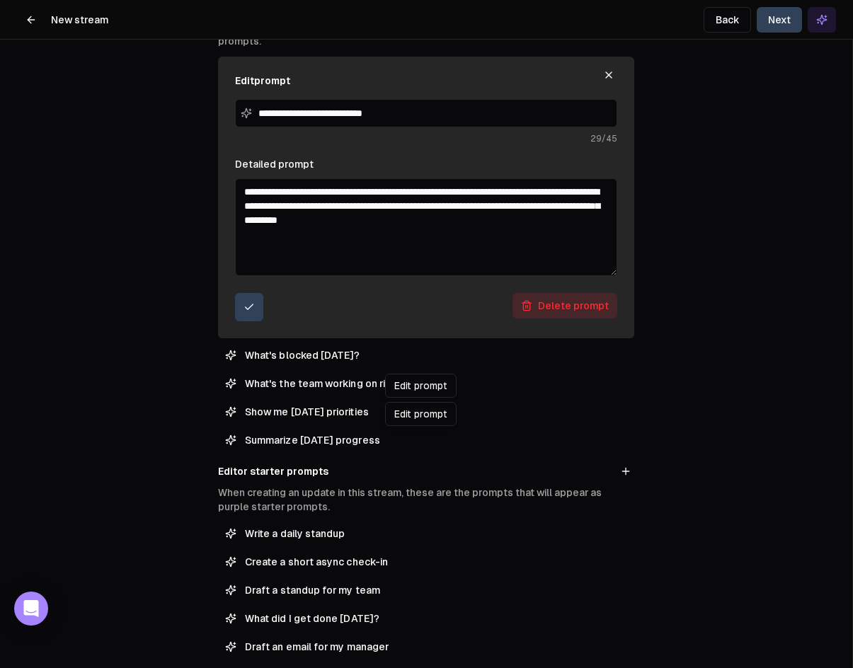
click at [338, 419] on button "Show me [DATE] priorities" at bounding box center [426, 412] width 416 height 23
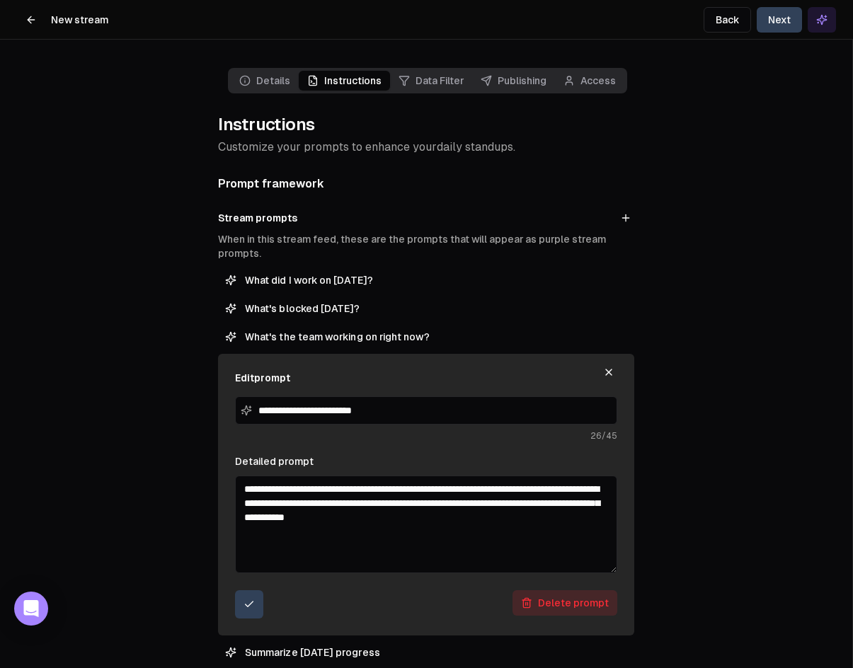
click at [428, 71] on span "Data Filter" at bounding box center [431, 81] width 82 height 20
click at [777, 16] on button "Next" at bounding box center [779, 19] width 45 height 25
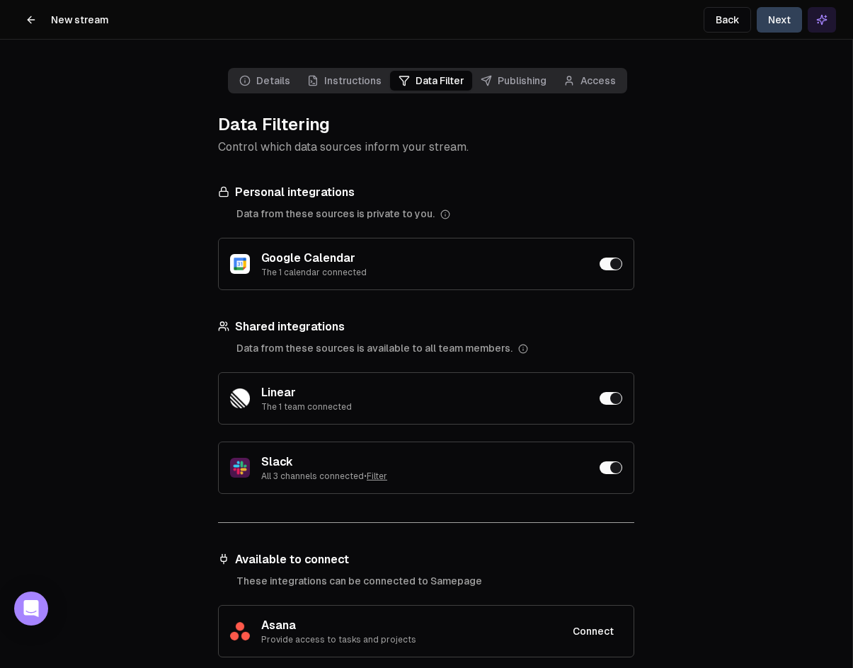
click at [600, 262] on button "button" at bounding box center [611, 264] width 23 height 13
click at [604, 266] on button "button" at bounding box center [611, 264] width 23 height 13
click at [786, 11] on button "Next" at bounding box center [779, 19] width 45 height 25
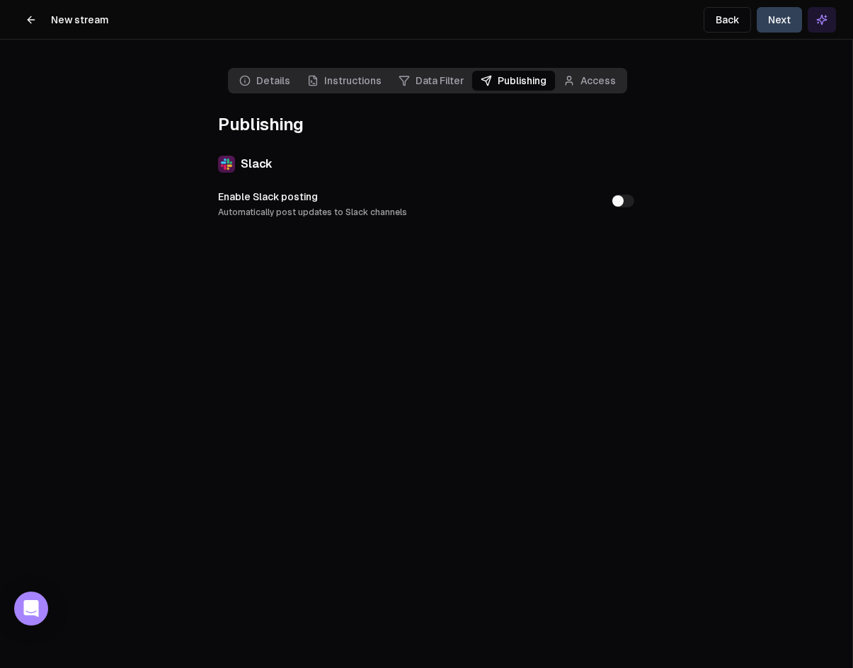
click at [585, 86] on span "Access" at bounding box center [589, 81] width 69 height 20
click at [614, 198] on button "Enable Slack posting Automatically post updates to Slack channels" at bounding box center [623, 201] width 23 height 13
click at [628, 204] on button "Enable Slack posting Automatically post updates to Slack channels" at bounding box center [623, 201] width 23 height 13
click at [632, 195] on div "Enable Slack posting Automatically post updates to Slack channels" at bounding box center [426, 204] width 416 height 28
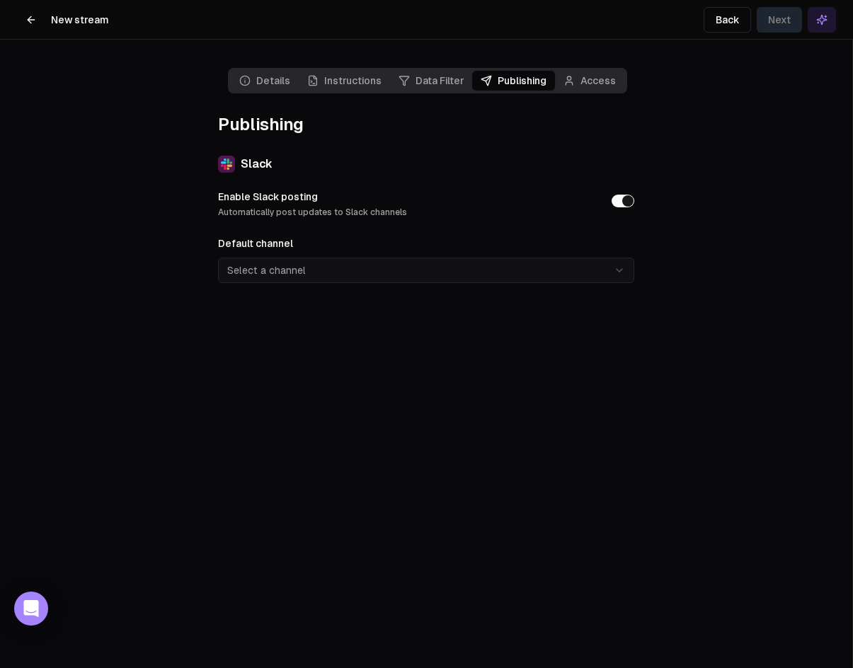
click at [624, 199] on button "Enable Slack posting Automatically post updates to Slack channels" at bounding box center [623, 201] width 23 height 13
click at [773, 18] on button "Next" at bounding box center [779, 19] width 45 height 25
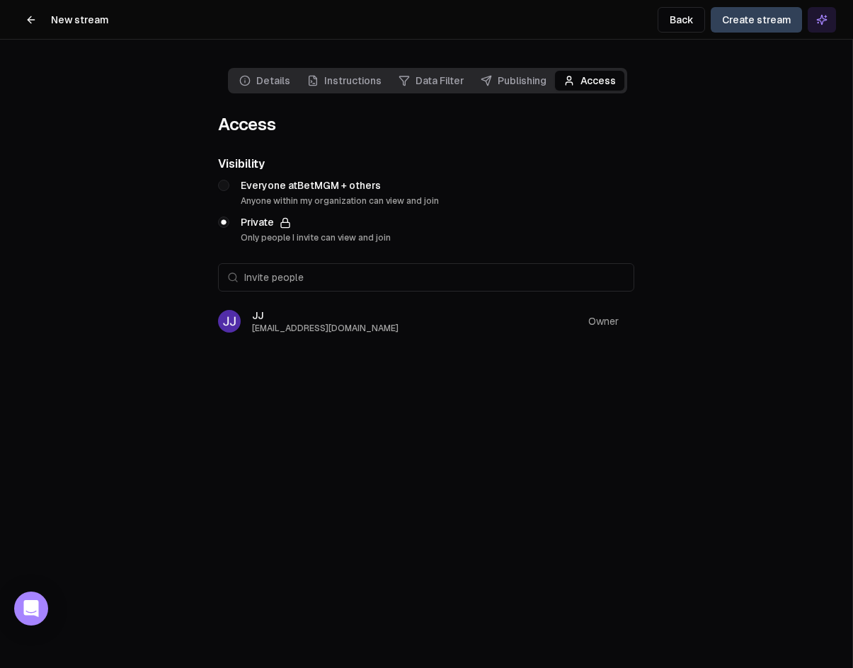
click at [256, 228] on p "Private" at bounding box center [316, 222] width 150 height 14
click at [229, 228] on button "Private Only people I invite can view and join" at bounding box center [223, 222] width 11 height 11
click at [736, 20] on button "Create stream" at bounding box center [756, 19] width 91 height 25
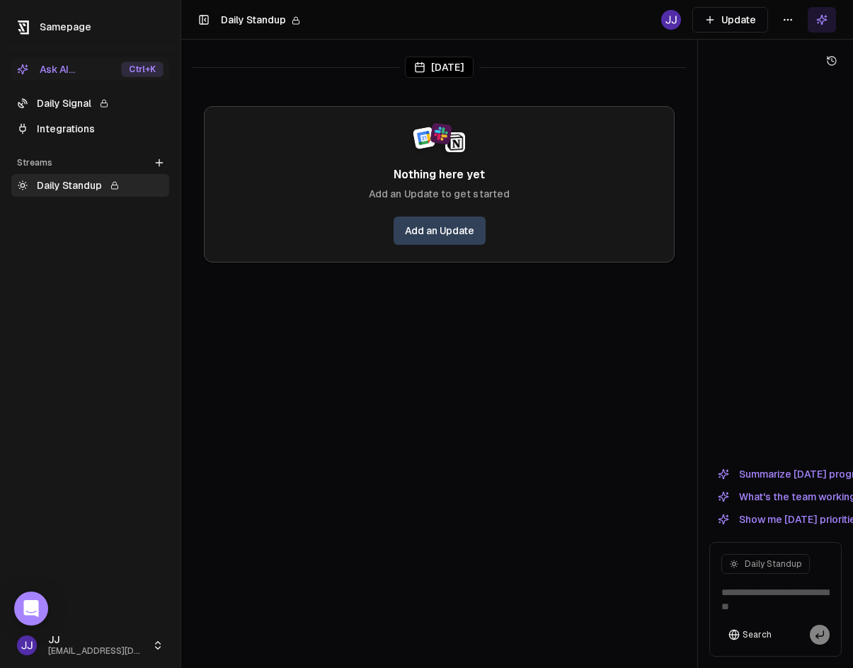
click at [430, 222] on link "Add an Update" at bounding box center [440, 231] width 92 height 28
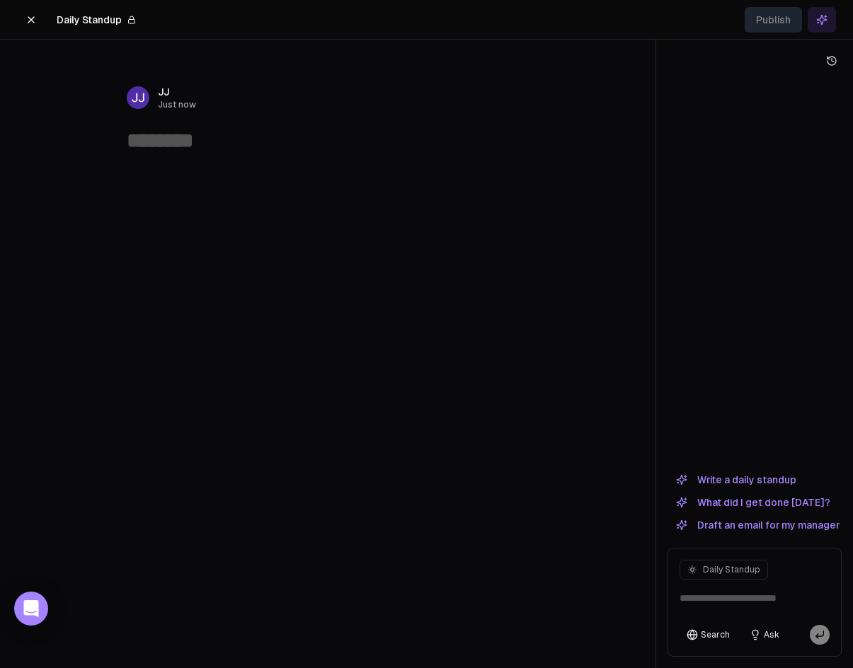
click at [200, 139] on textarea at bounding box center [328, 140] width 402 height 27
click at [751, 479] on button "Write a daily standup" at bounding box center [736, 479] width 137 height 17
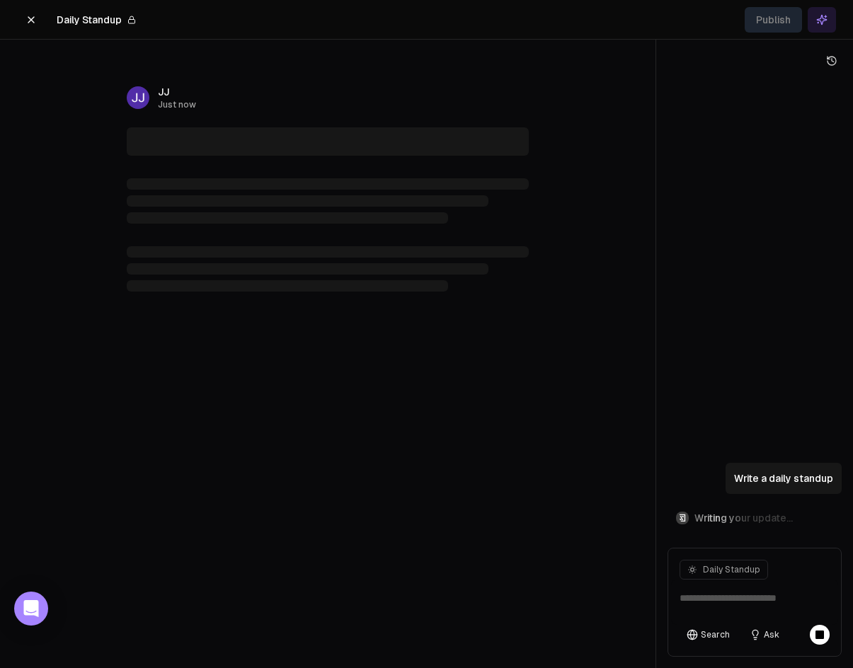
type textarea "**********"
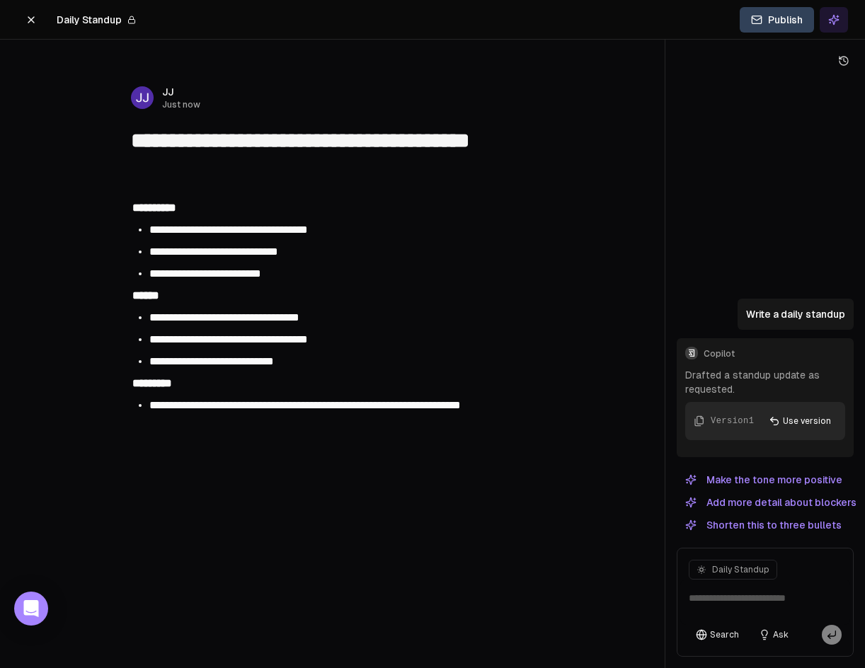
click at [733, 379] on p "Drafted a standup update as requested." at bounding box center [765, 382] width 160 height 28
click at [756, 382] on p "Drafted a standup update as requested." at bounding box center [765, 382] width 160 height 28
click at [745, 382] on p "Drafted a standup update as requested." at bounding box center [765, 382] width 160 height 28
click at [720, 386] on p "Drafted a standup update as requested." at bounding box center [765, 382] width 160 height 28
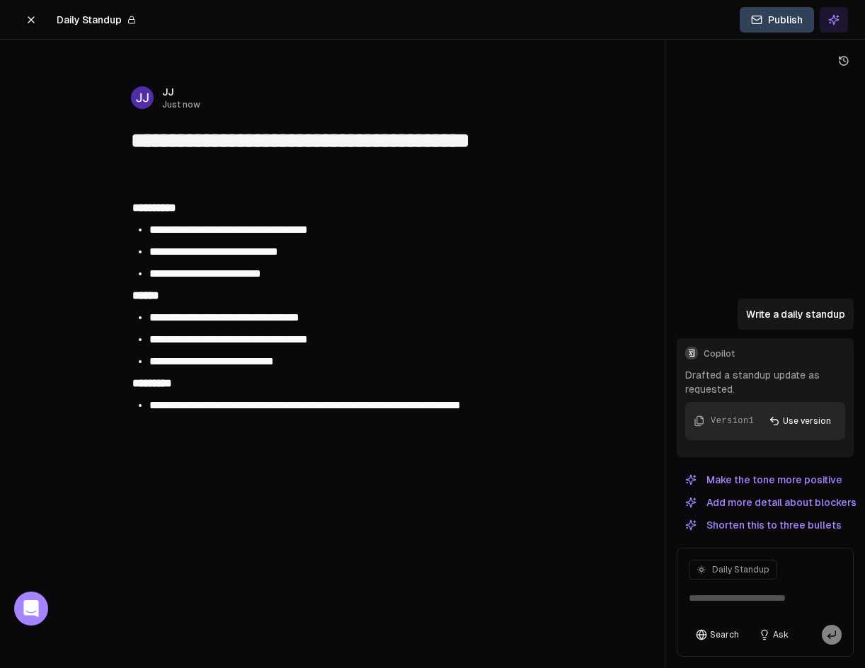
click at [760, 382] on p "Drafted a standup update as requested." at bounding box center [765, 382] width 160 height 28
click at [744, 388] on p "Drafted a standup update as requested." at bounding box center [765, 382] width 160 height 28
click at [268, 414] on li "**********" at bounding box center [340, 405] width 382 height 17
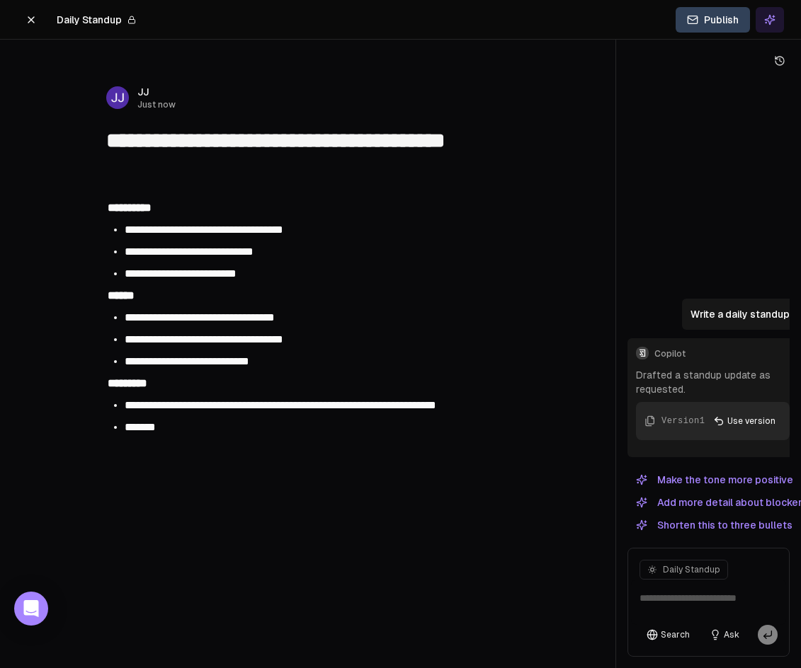
click at [25, 23] on button at bounding box center [31, 19] width 28 height 25
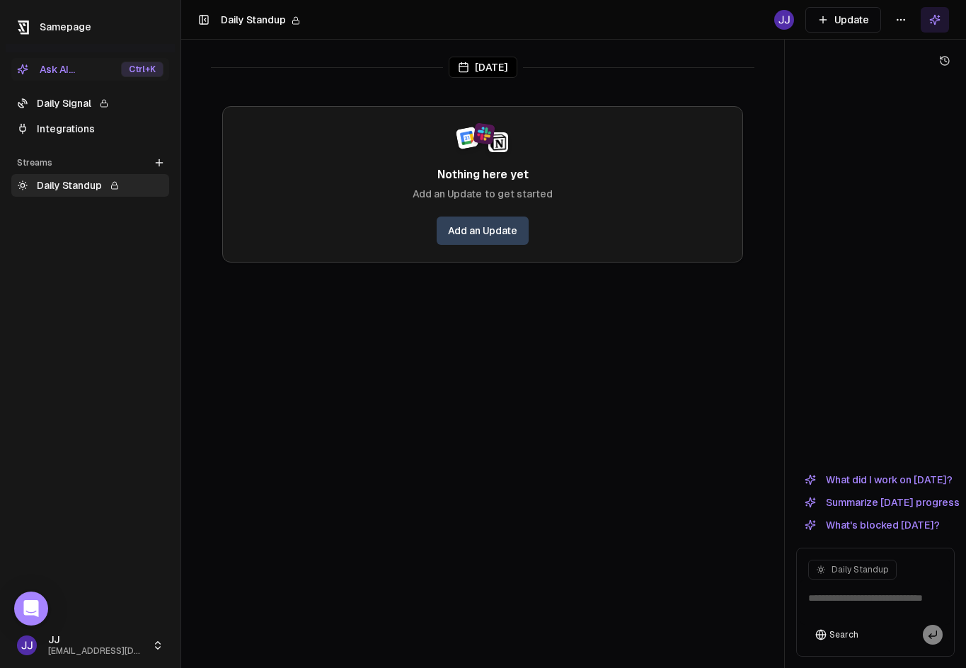
click at [105, 135] on link "Integrations" at bounding box center [90, 129] width 158 height 23
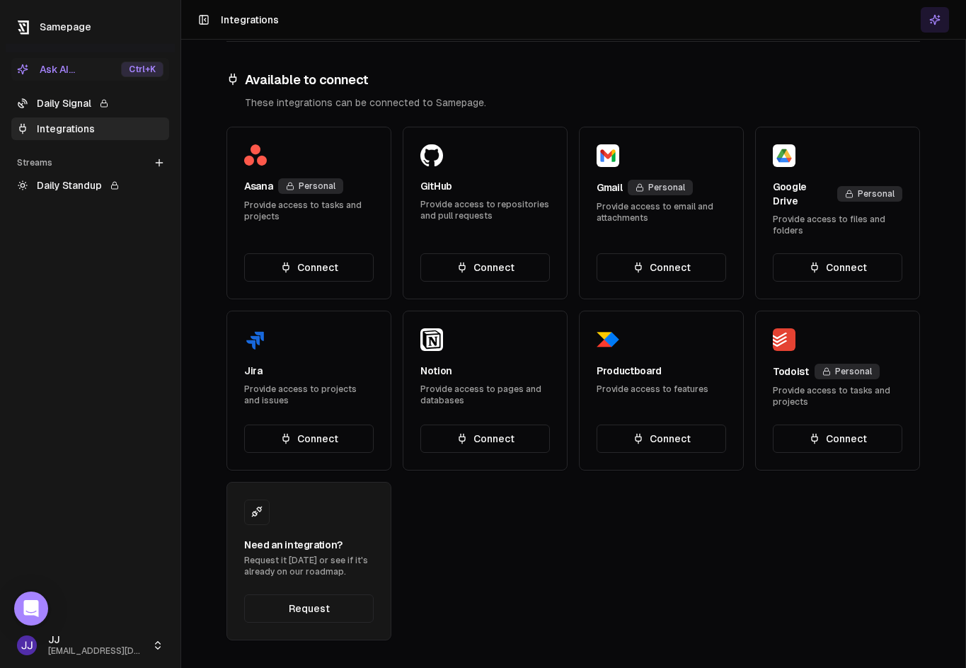
scroll to position [361, 0]
click at [386, 306] on div "[PERSON_NAME] Personal Provide access to tasks and projects Connect GitHub Prov…" at bounding box center [574, 383] width 694 height 514
click at [302, 389] on div "Provide access to projects and issues" at bounding box center [309, 394] width 130 height 23
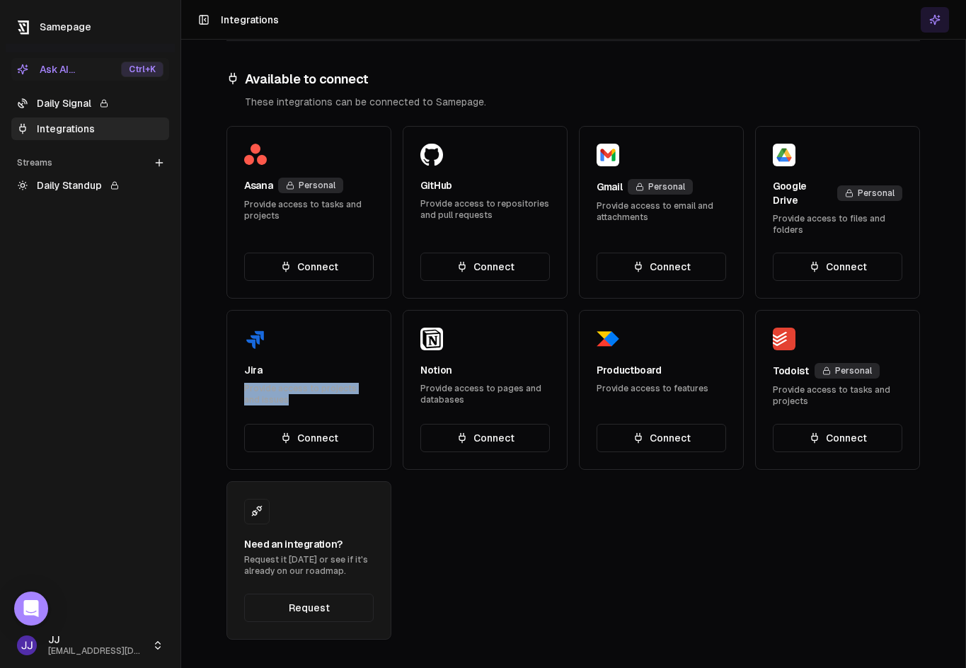
click at [331, 389] on div "Provide access to projects and issues" at bounding box center [309, 394] width 130 height 23
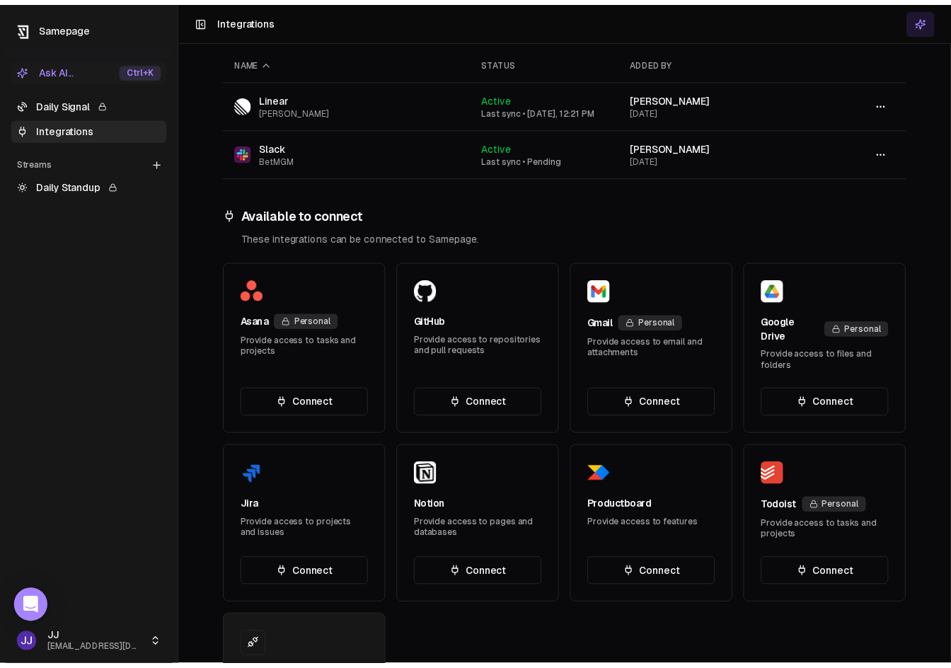
scroll to position [219, 0]
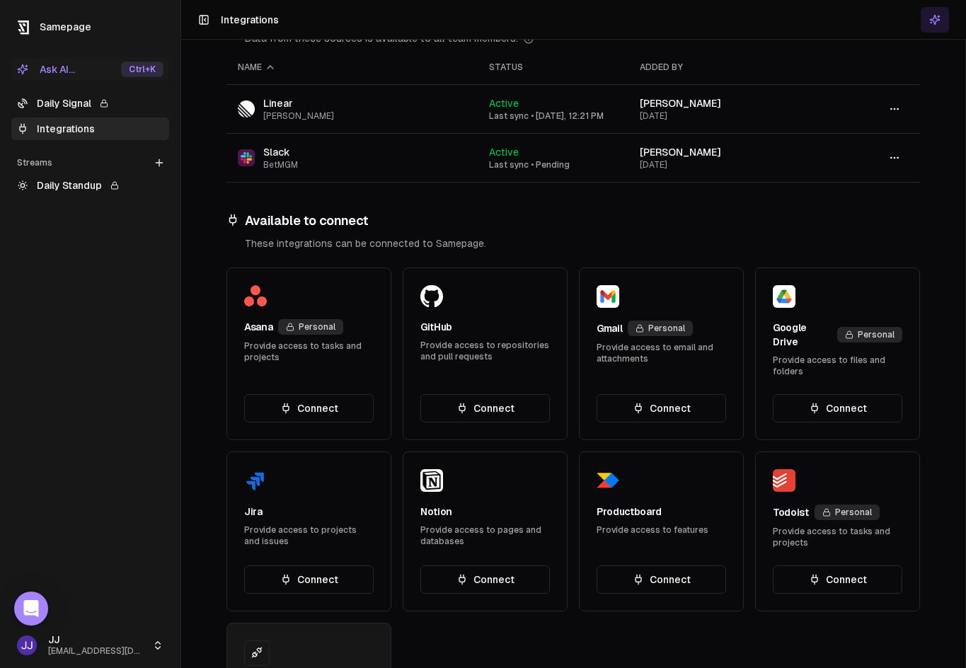
click at [966, 369] on html "Samepage Ask AI... Ctrl +K Daily Signal Integrations Streams Create Stream Dail…" at bounding box center [483, 334] width 966 height 668
drag, startPoint x: 966, startPoint y: 348, endPoint x: 1026, endPoint y: 338, distance: 61.7
click at [966, 338] on html "Samepage Ask AI... Ctrl +K Daily Signal Integrations Streams Create Stream Dail…" at bounding box center [483, 334] width 966 height 668
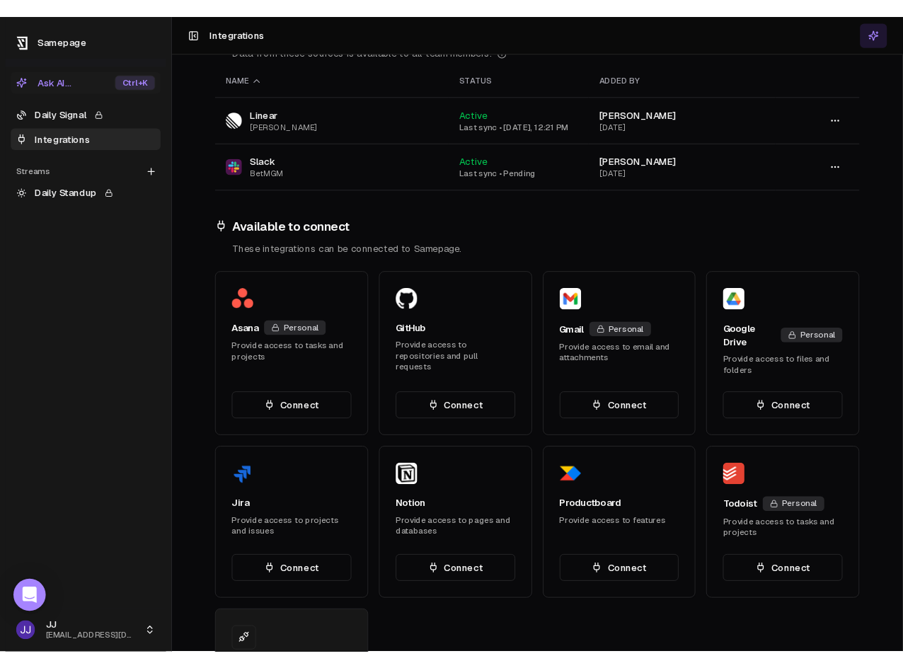
scroll to position [210, 0]
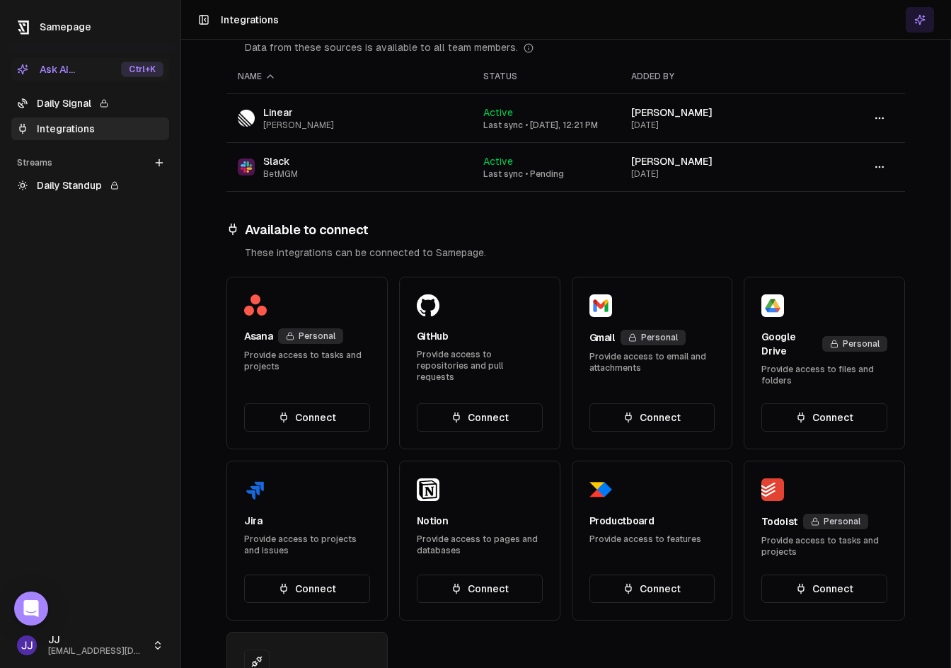
drag, startPoint x: 949, startPoint y: 430, endPoint x: 979, endPoint y: 424, distance: 30.3
click at [951, 424] on html "Samepage Ask AI... Ctrl +K Daily Signal Integrations Streams Create Stream Dail…" at bounding box center [475, 334] width 951 height 668
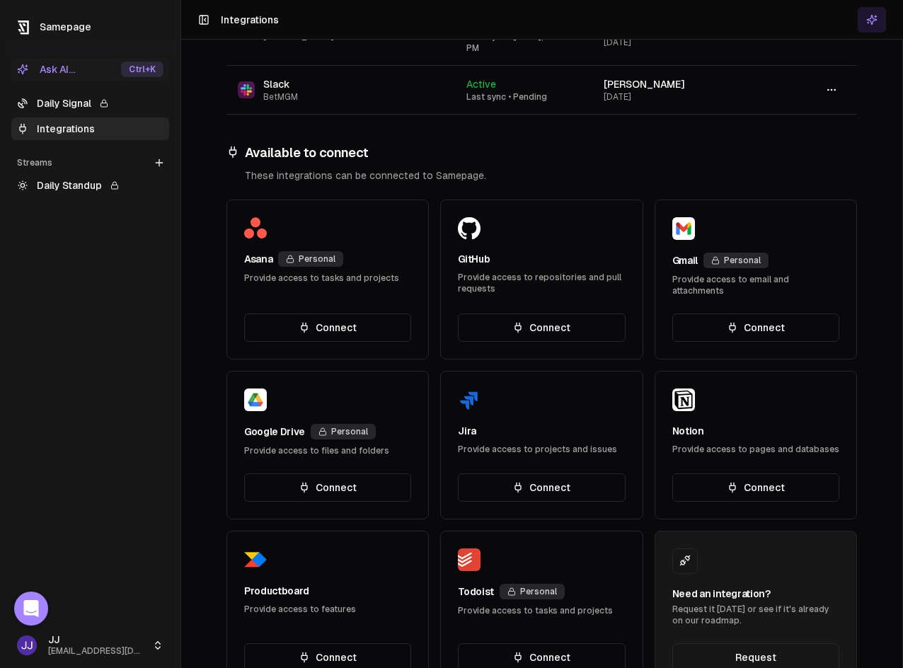
scroll to position [337, 0]
